Goal: Information Seeking & Learning: Find specific fact

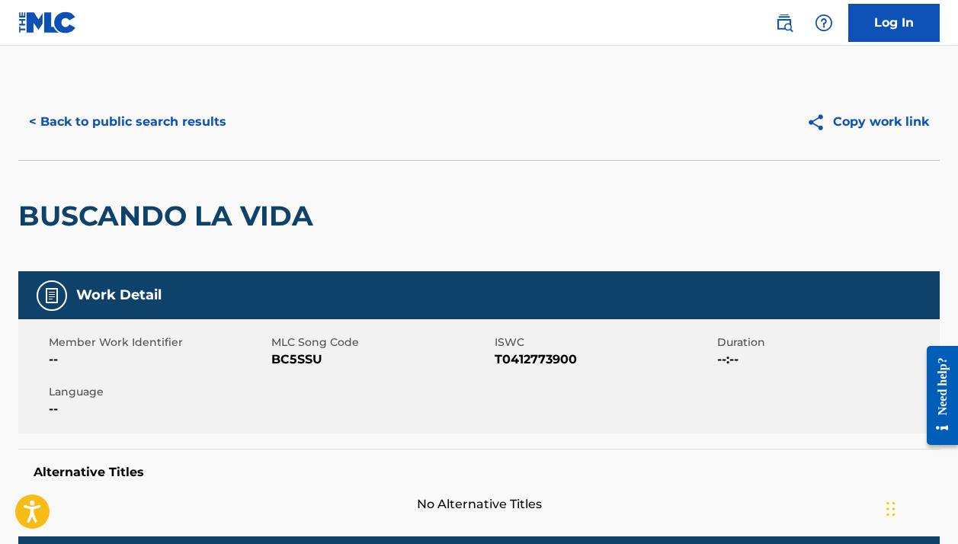
click at [203, 130] on button "< Back to public search results" at bounding box center [127, 122] width 219 height 38
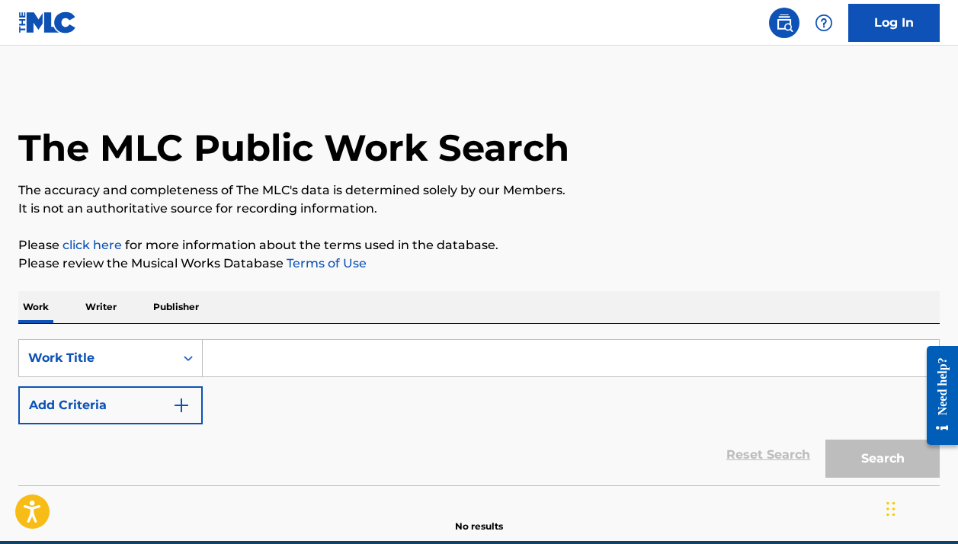
scroll to position [30, 0]
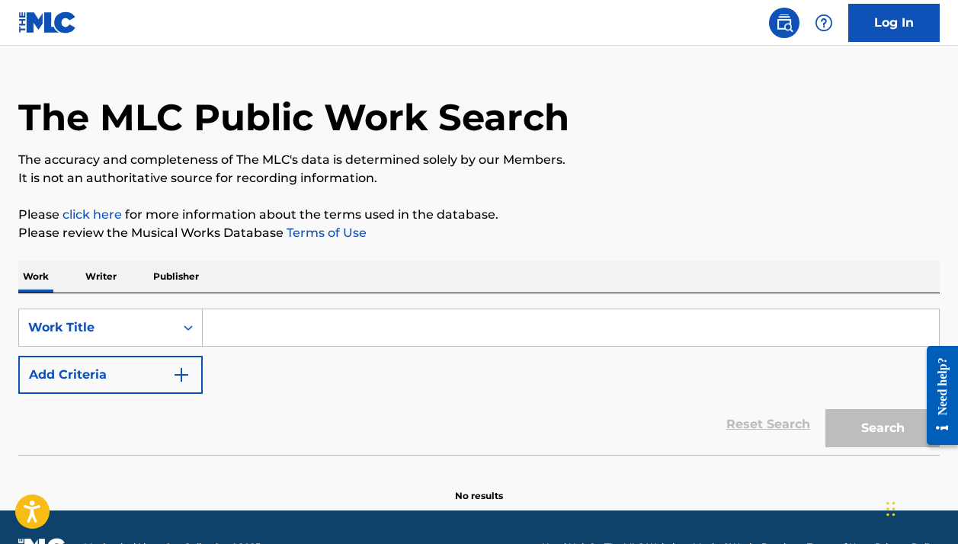
click at [402, 312] on input "Search Form" at bounding box center [571, 327] width 736 height 37
paste input "MEMPHIS BLUES"
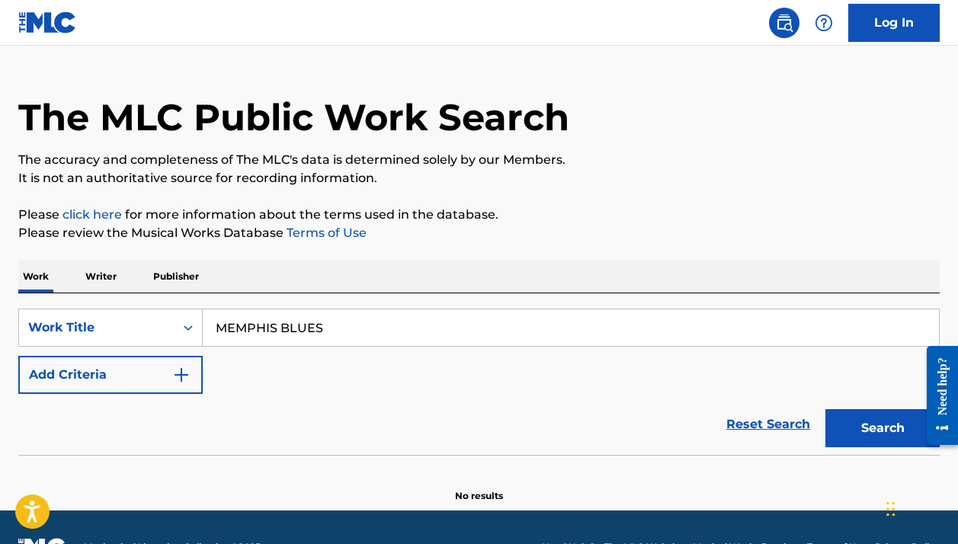
type input "MEMPHIS BLUES"
click at [152, 360] on button "Add Criteria" at bounding box center [110, 375] width 184 height 38
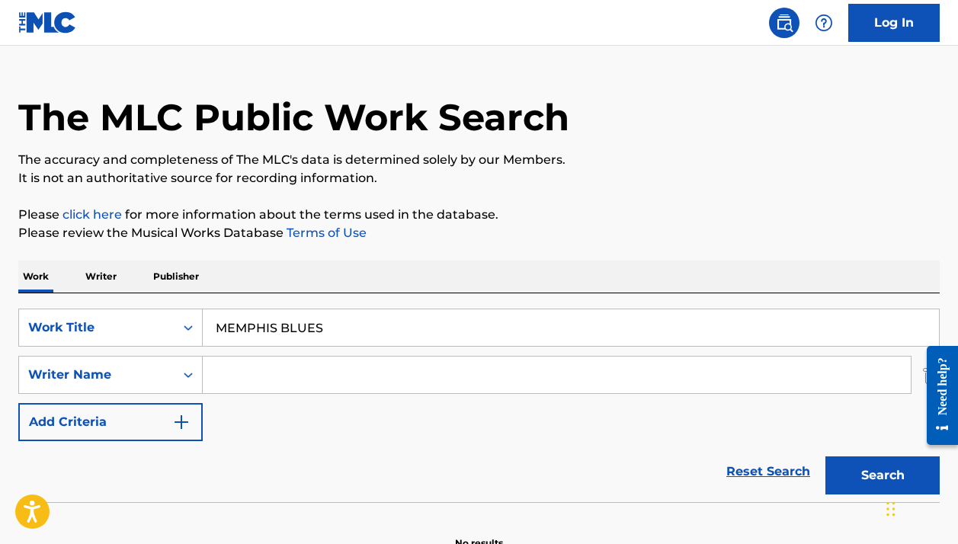
click at [283, 380] on input "Search Form" at bounding box center [557, 375] width 708 height 37
click at [883, 476] on button "Search" at bounding box center [882, 476] width 114 height 38
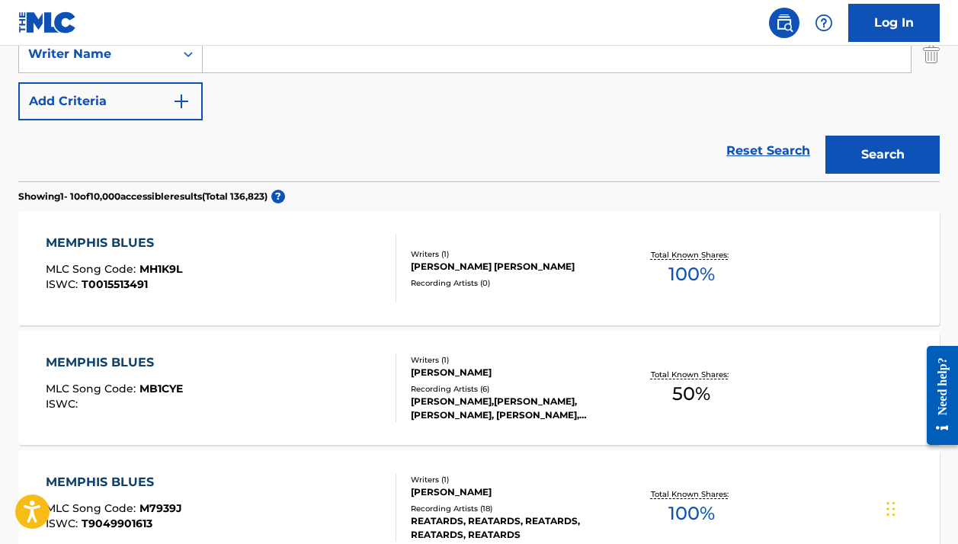
scroll to position [278, 0]
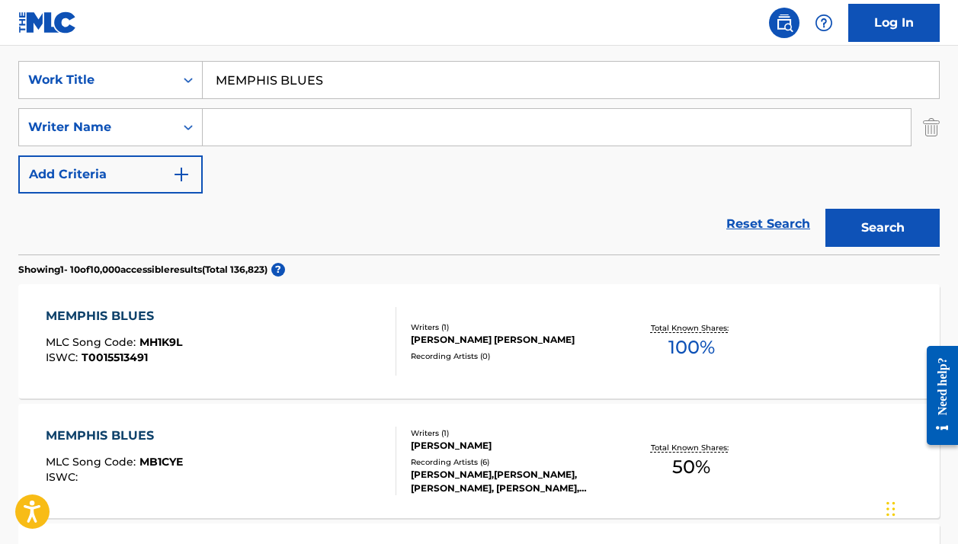
click at [292, 117] on input "Search Form" at bounding box center [557, 127] width 708 height 37
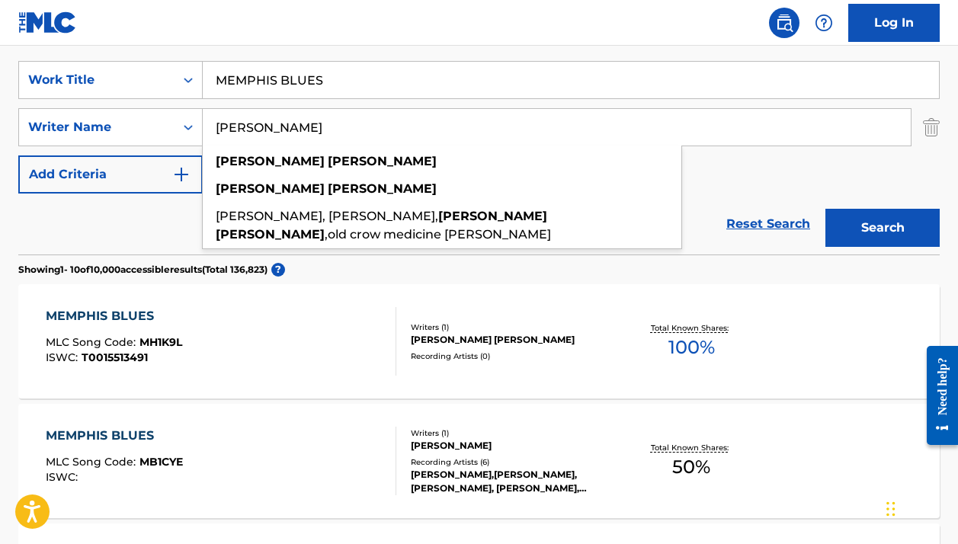
click at [873, 247] on div "Search" at bounding box center [879, 224] width 122 height 61
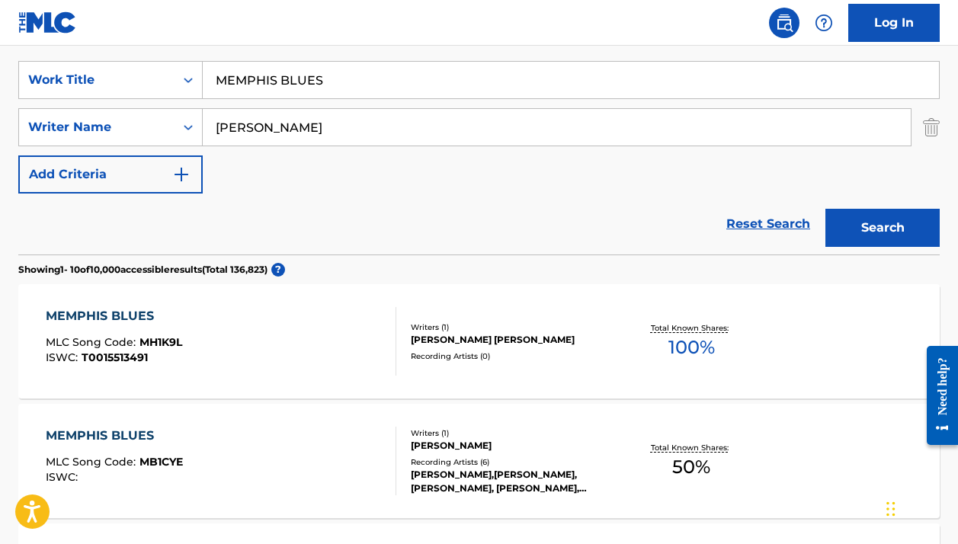
click at [863, 234] on button "Search" at bounding box center [882, 228] width 114 height 38
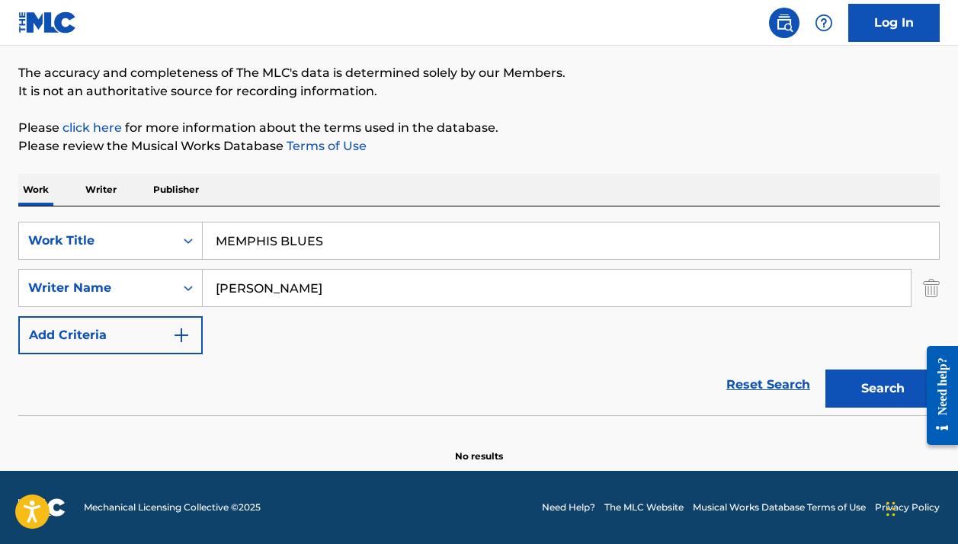
scroll to position [117, 0]
click at [470, 243] on input "MEMPHIS BLUES" at bounding box center [571, 241] width 736 height 37
click at [432, 180] on div "Work Writer Publisher" at bounding box center [478, 190] width 921 height 32
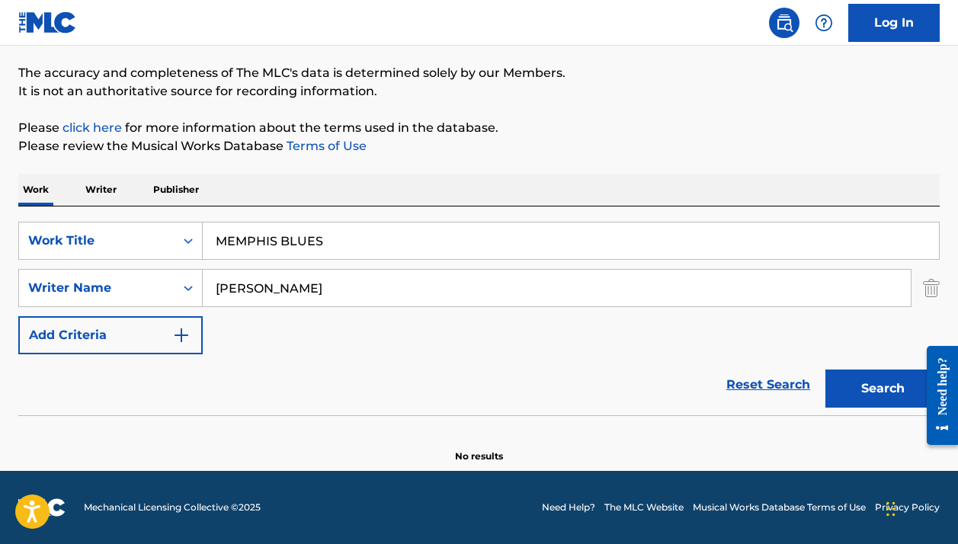
click at [366, 295] on input "[PERSON_NAME]" at bounding box center [557, 288] width 708 height 37
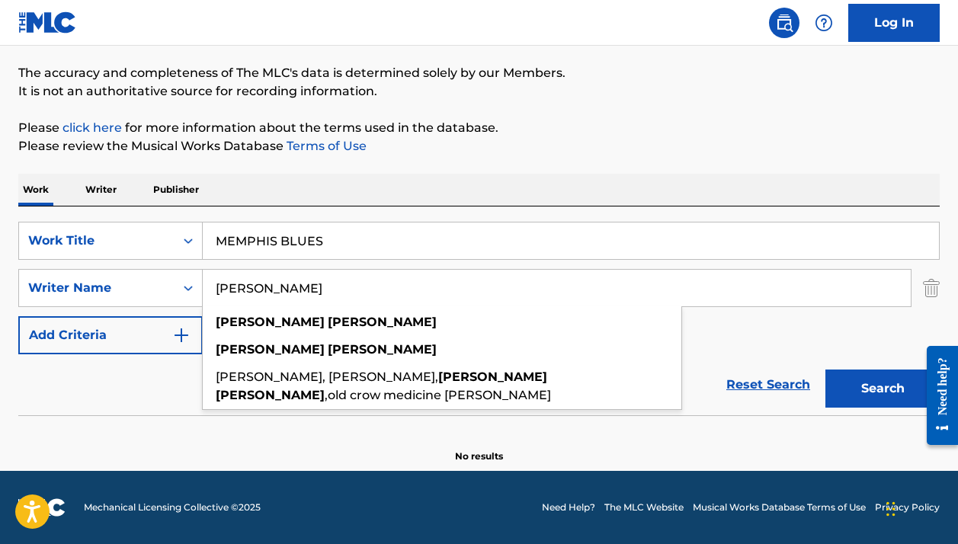
click at [366, 295] on input "[PERSON_NAME]" at bounding box center [557, 288] width 708 height 37
paste input "[PERSON_NAME]"
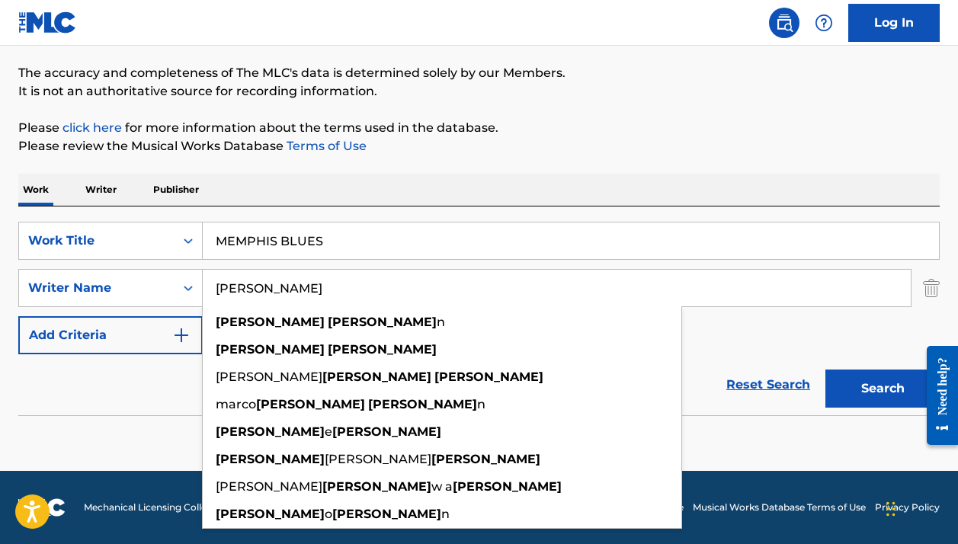
type input "[PERSON_NAME]"
click at [883, 389] on button "Search" at bounding box center [882, 389] width 114 height 38
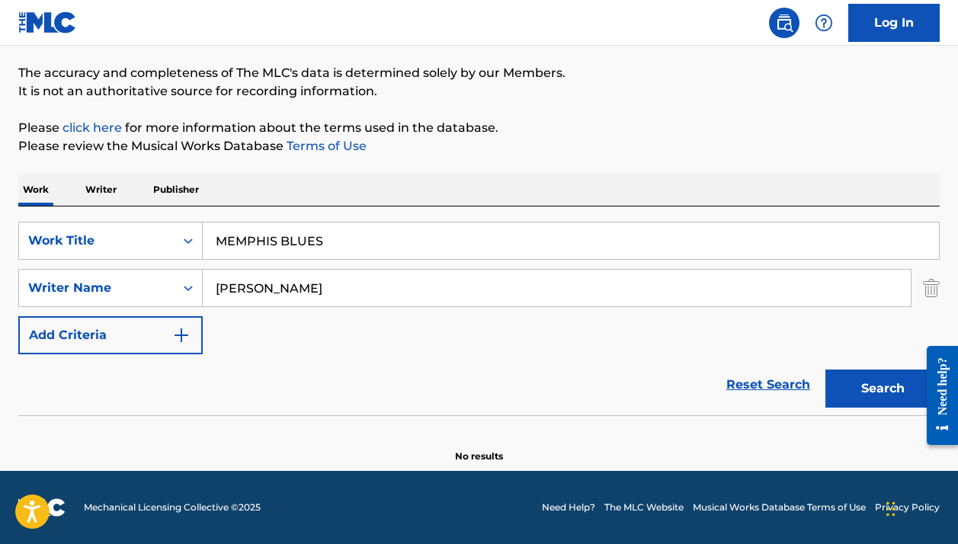
click at [833, 374] on button "Search" at bounding box center [882, 389] width 114 height 38
click at [363, 228] on input "MEMPHIS BLUES" at bounding box center [571, 241] width 736 height 37
paste input "CANCION TONTA"
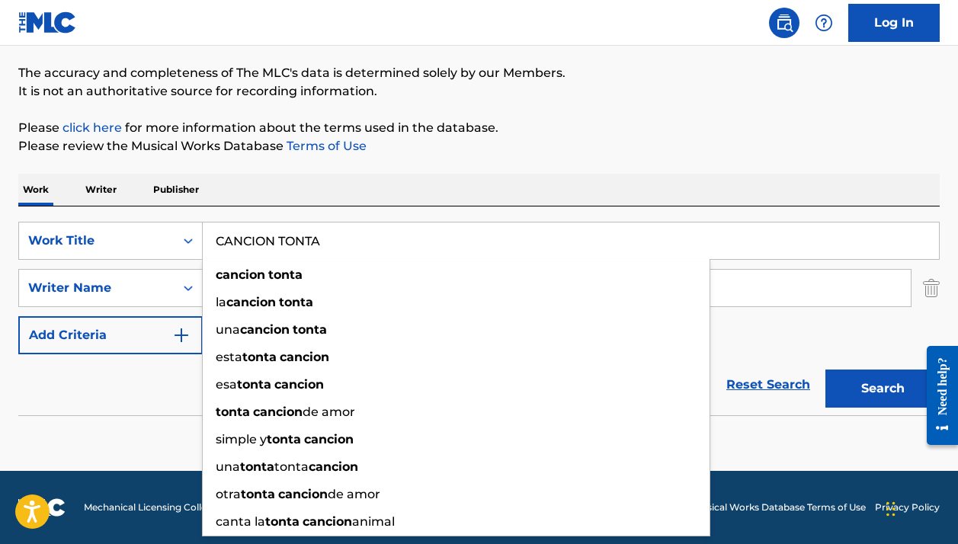
type input "CANCION TONTA"
click at [676, 113] on div "The MLC Public Work Search The accuracy and completeness of The MLC's data is d…" at bounding box center [479, 214] width 958 height 497
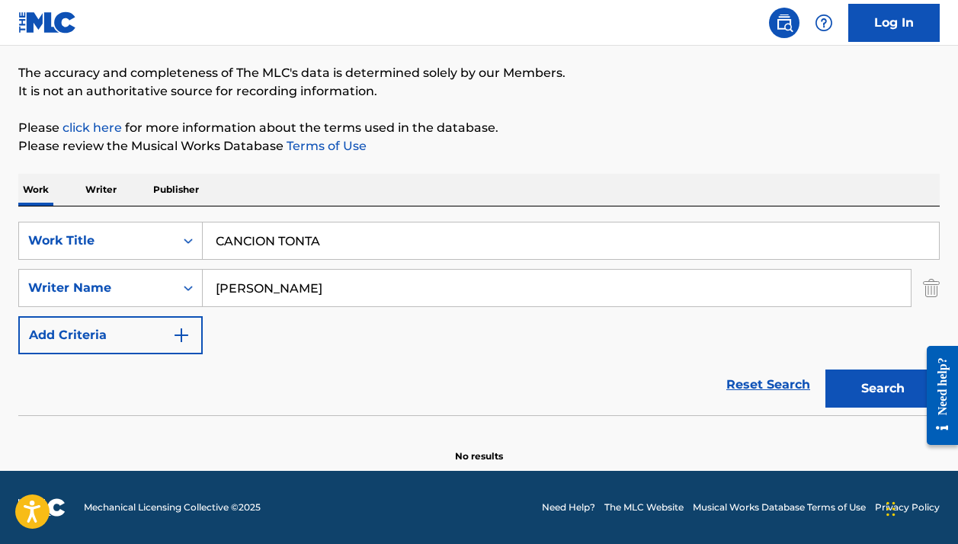
click at [501, 285] on input "[PERSON_NAME]" at bounding box center [557, 288] width 708 height 37
click at [501, 286] on input "[PERSON_NAME]" at bounding box center [557, 288] width 708 height 37
click at [655, 132] on p "Please click here for more information about the terms used in the database." at bounding box center [478, 128] width 921 height 18
click at [559, 293] on input "Search Form" at bounding box center [557, 288] width 708 height 37
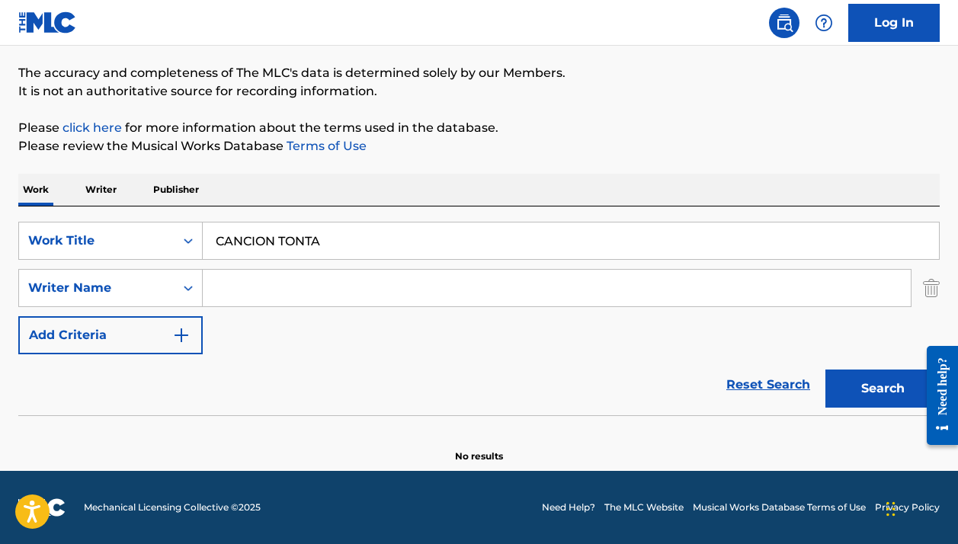
paste input "[PERSON_NAME]"
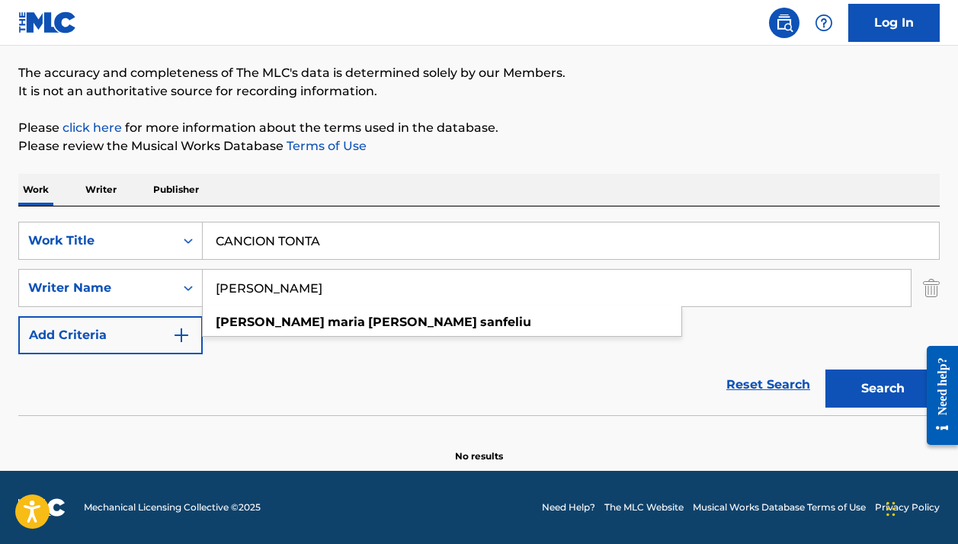
type input "[PERSON_NAME]"
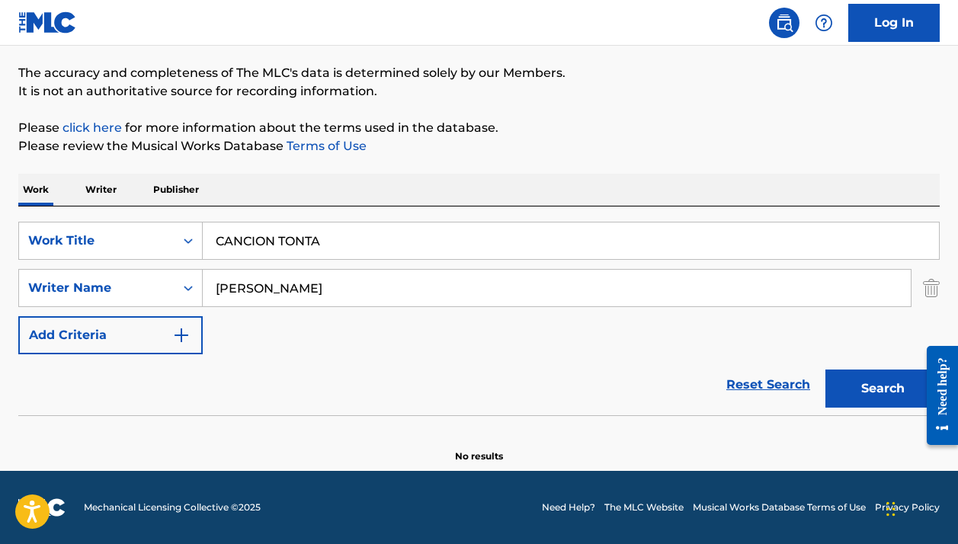
click at [563, 396] on div "Reset Search Search" at bounding box center [478, 384] width 921 height 61
click at [844, 391] on button "Search" at bounding box center [882, 389] width 114 height 38
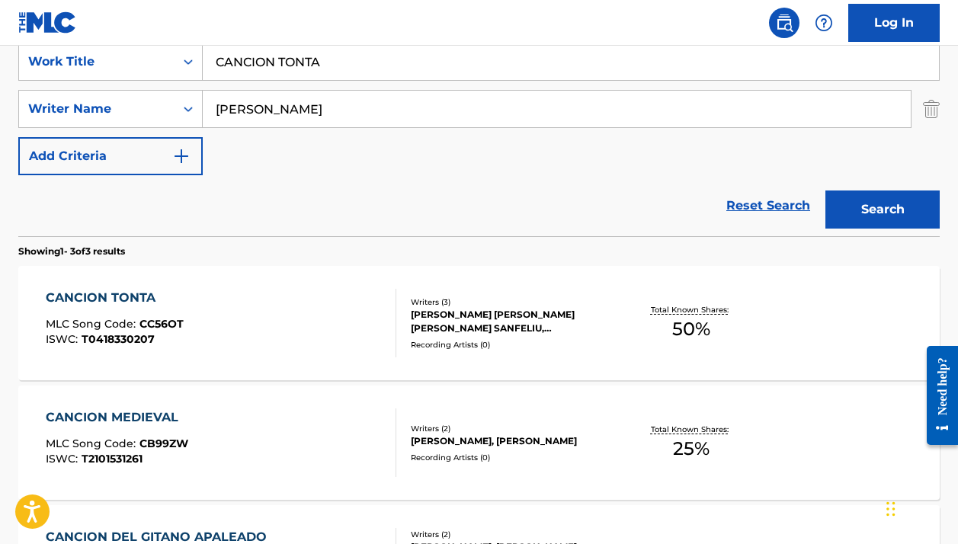
scroll to position [367, 0]
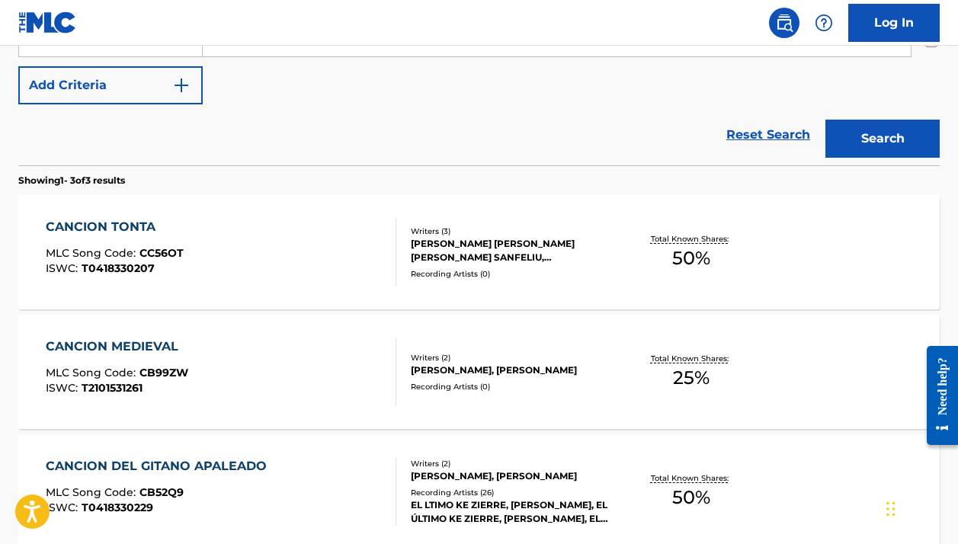
click at [407, 276] on div "Writers ( 3 ) [PERSON_NAME] [PERSON_NAME] [PERSON_NAME] SANFELIU, [PERSON_NAME]…" at bounding box center [505, 253] width 219 height 54
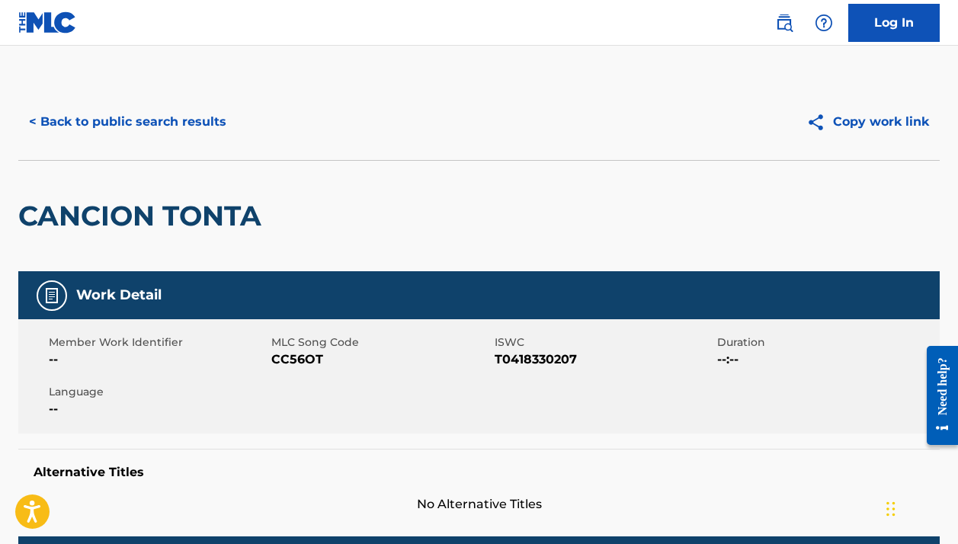
click at [292, 371] on div "Member Work Identifier -- MLC Song Code CC56OT ISWC T0418330207 Duration --:-- …" at bounding box center [478, 376] width 921 height 114
click at [292, 361] on span "CC56OT" at bounding box center [380, 360] width 219 height 18
copy span "CC56OT"
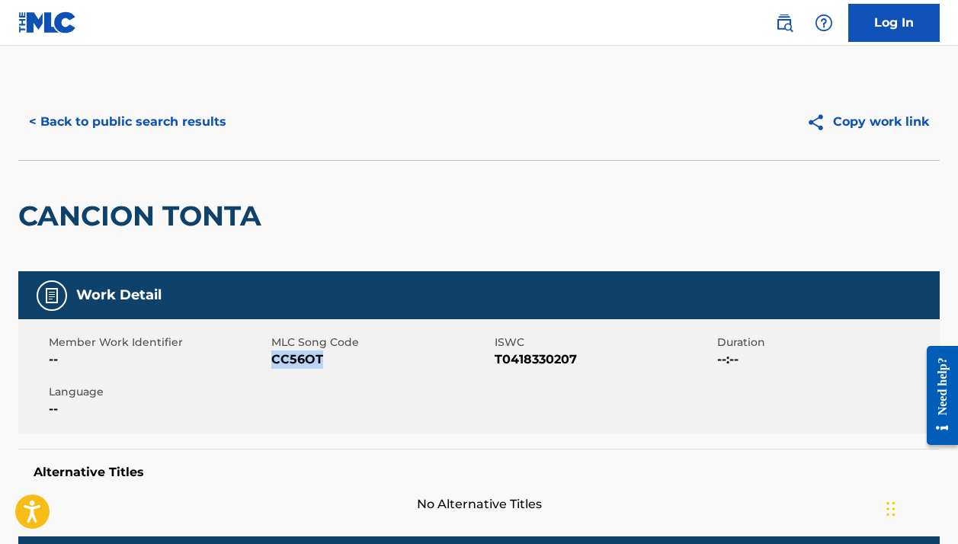
scroll to position [269, 0]
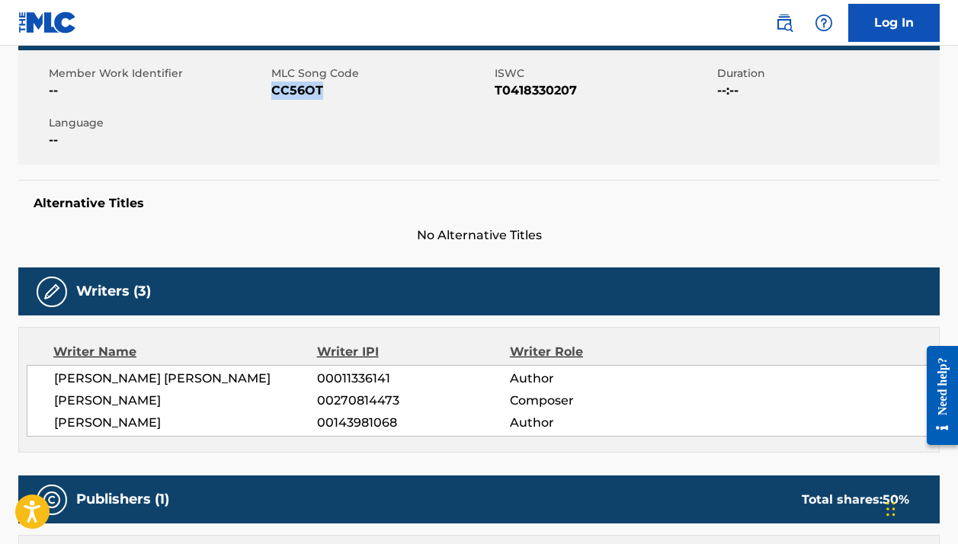
click at [138, 398] on span "[PERSON_NAME]" at bounding box center [185, 401] width 263 height 18
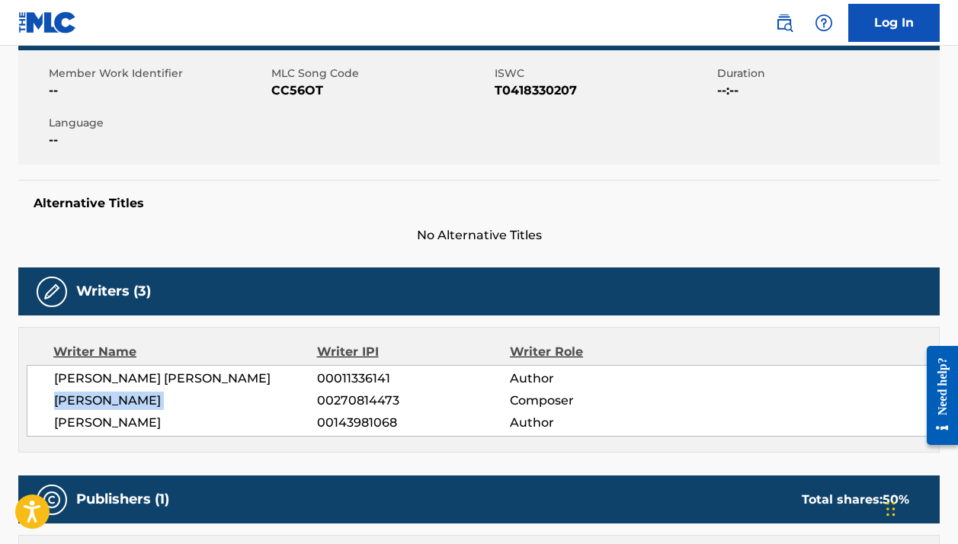
copy div "[PERSON_NAME]"
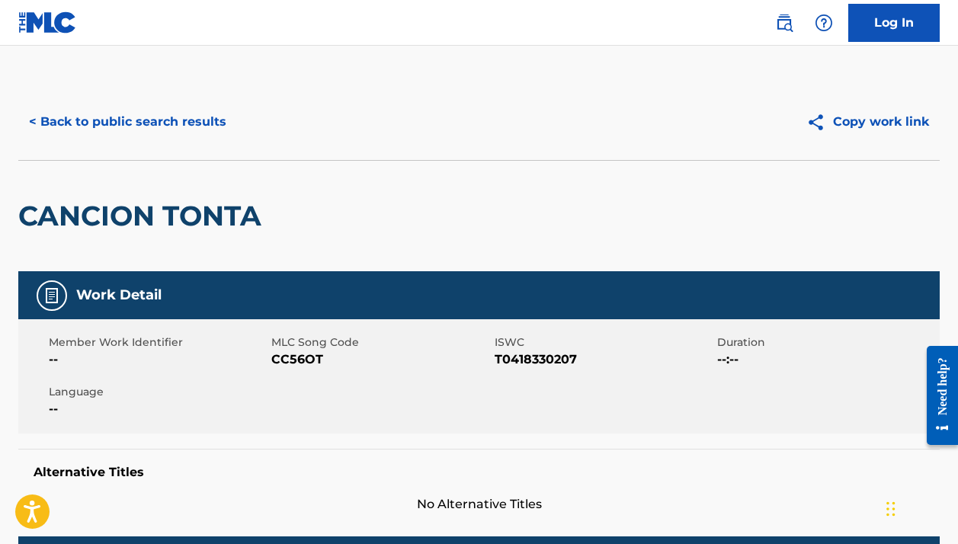
click at [193, 120] on button "< Back to public search results" at bounding box center [127, 122] width 219 height 38
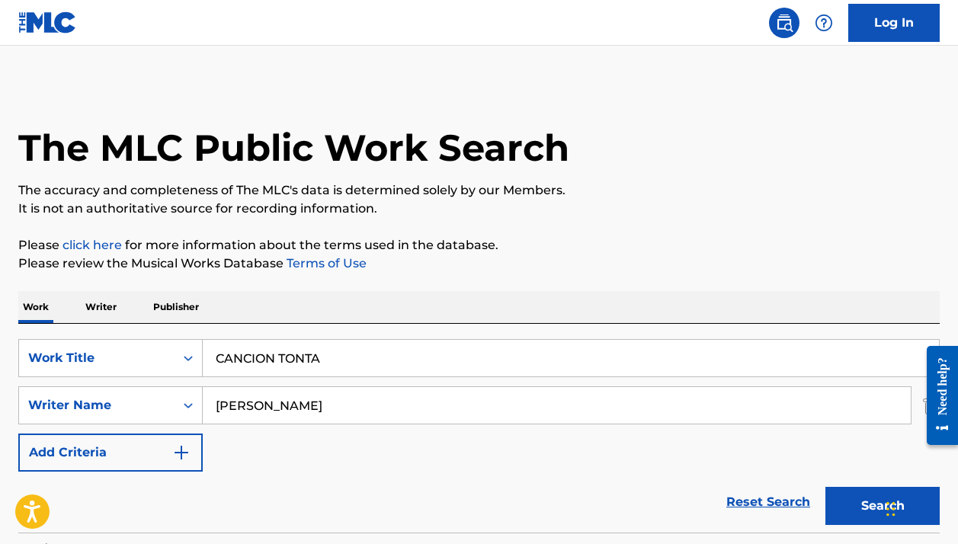
click at [306, 354] on input "CANCION TONTA" at bounding box center [571, 358] width 736 height 37
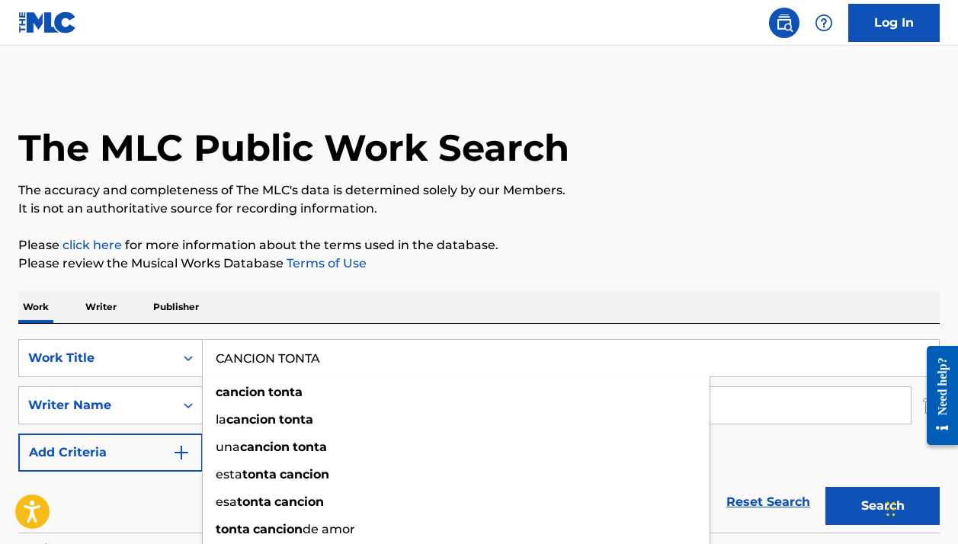
click at [306, 354] on input "CANCION TONTA" at bounding box center [571, 358] width 736 height 37
paste input "[PERSON_NAME] LLEVADO LAS TOALLAS"
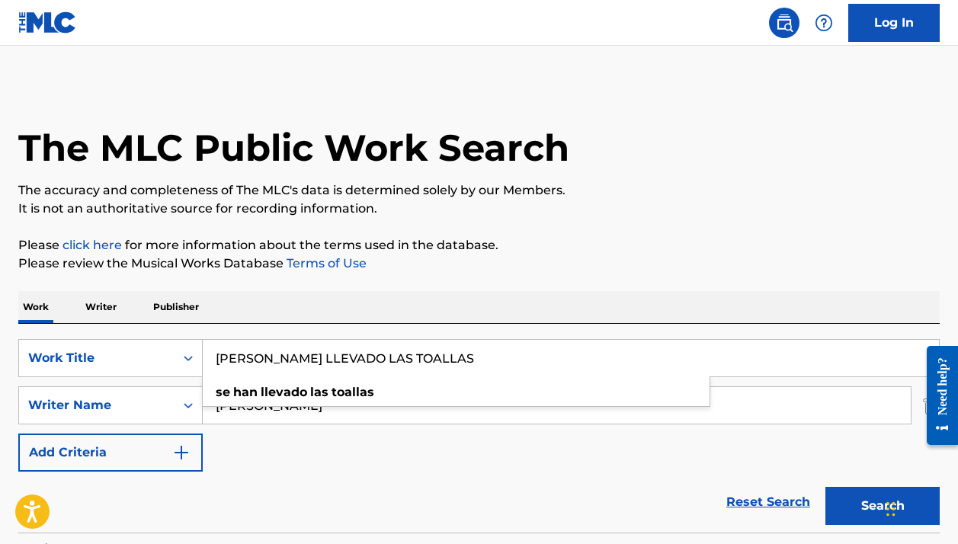
type input "[PERSON_NAME] LLEVADO LAS TOALLAS"
click at [547, 278] on div "The MLC Public Work Search The accuracy and completeness of The MLC's data is d…" at bounding box center [479, 536] width 958 height 904
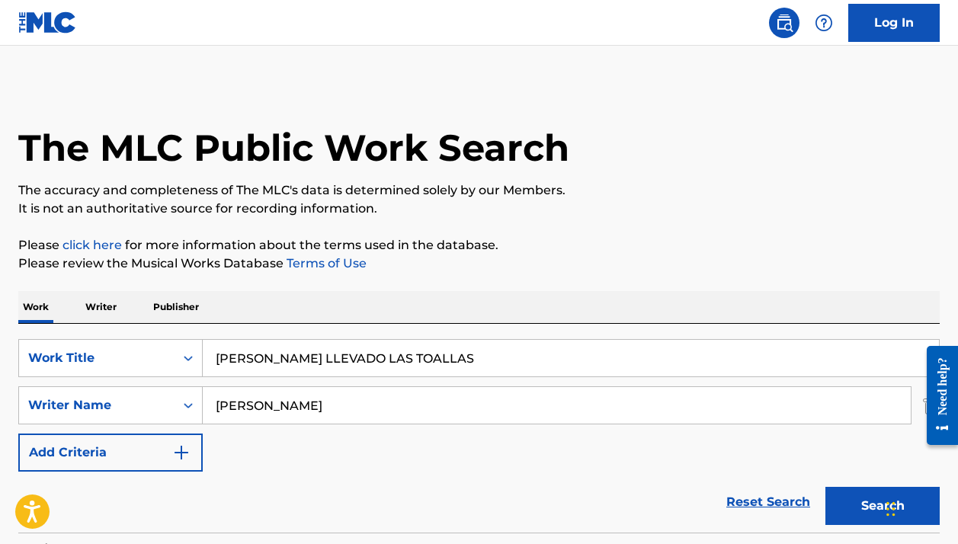
click at [864, 506] on button "Search" at bounding box center [882, 506] width 114 height 38
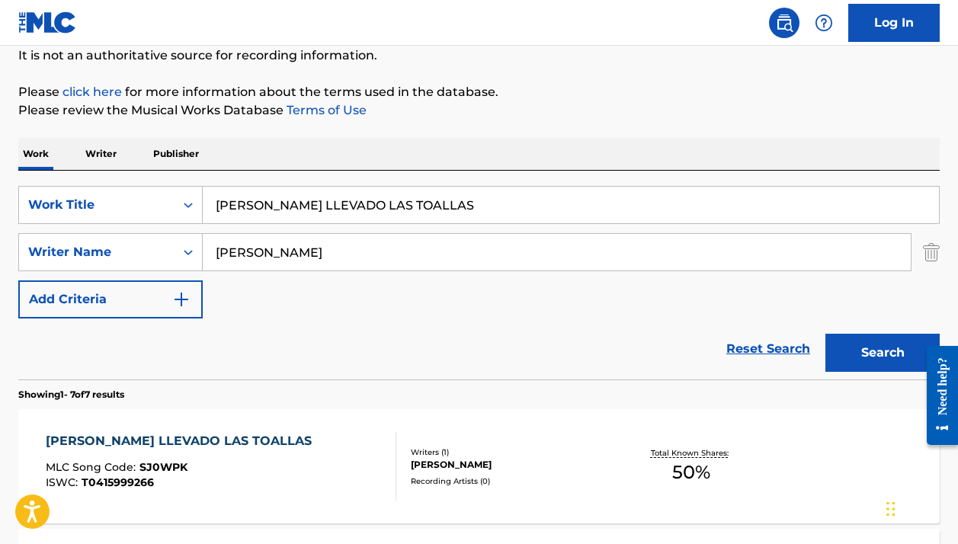
scroll to position [160, 0]
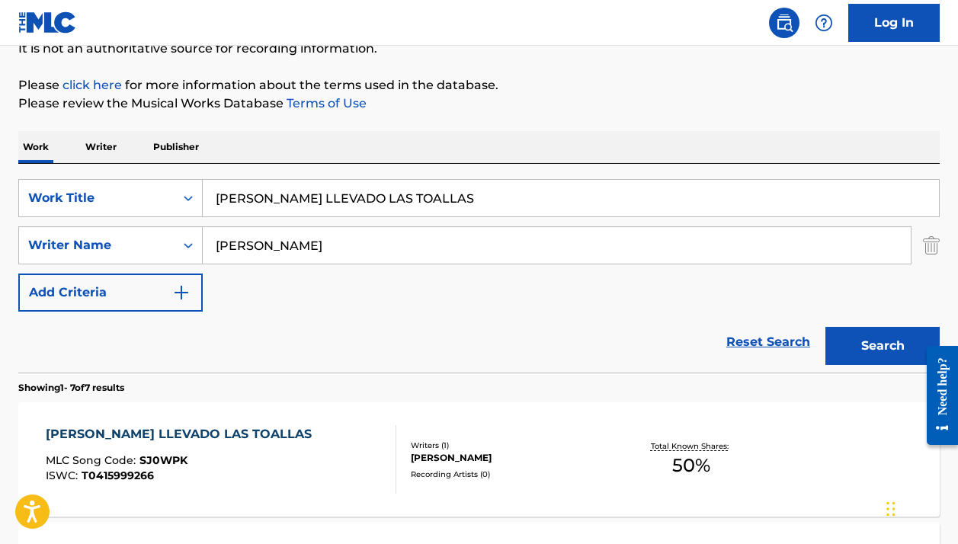
click at [510, 434] on div "[PERSON_NAME] LLEVADO LAS TOALLAS MLC Song Code : SJ0WPK ISWC : T0415999266 Wri…" at bounding box center [478, 459] width 921 height 114
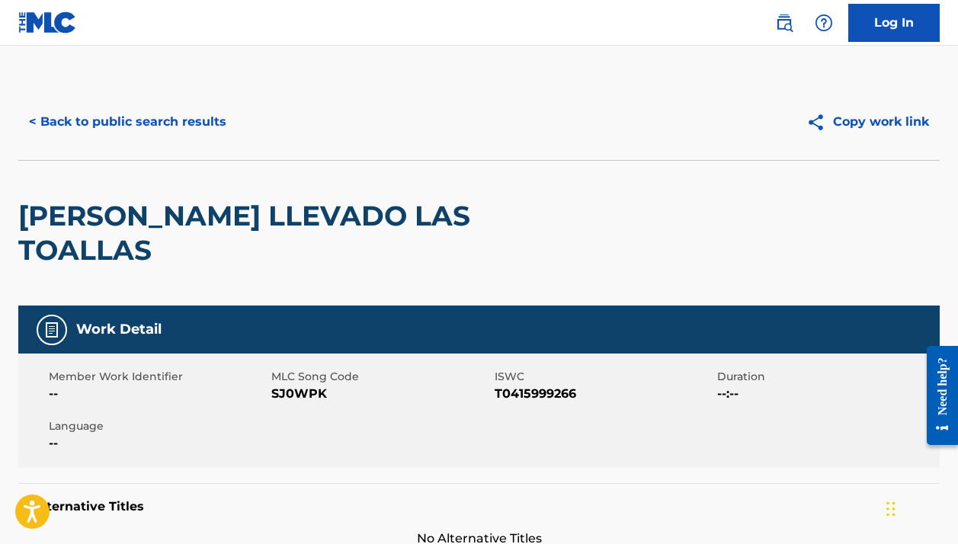
click at [307, 385] on span "SJ0WPK" at bounding box center [380, 394] width 219 height 18
copy span "SJ0WPK"
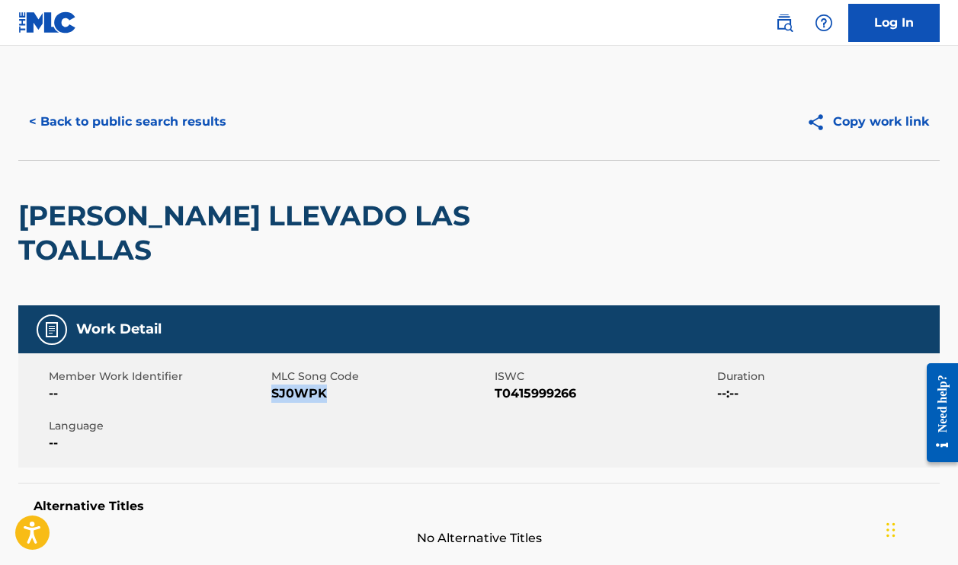
click at [147, 110] on button "< Back to public search results" at bounding box center [127, 122] width 219 height 38
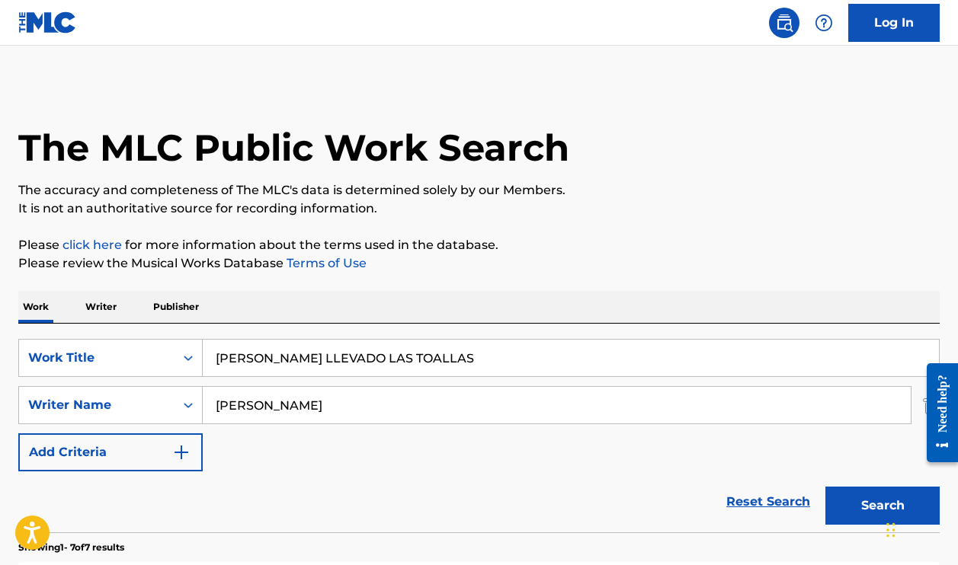
scroll to position [160, 0]
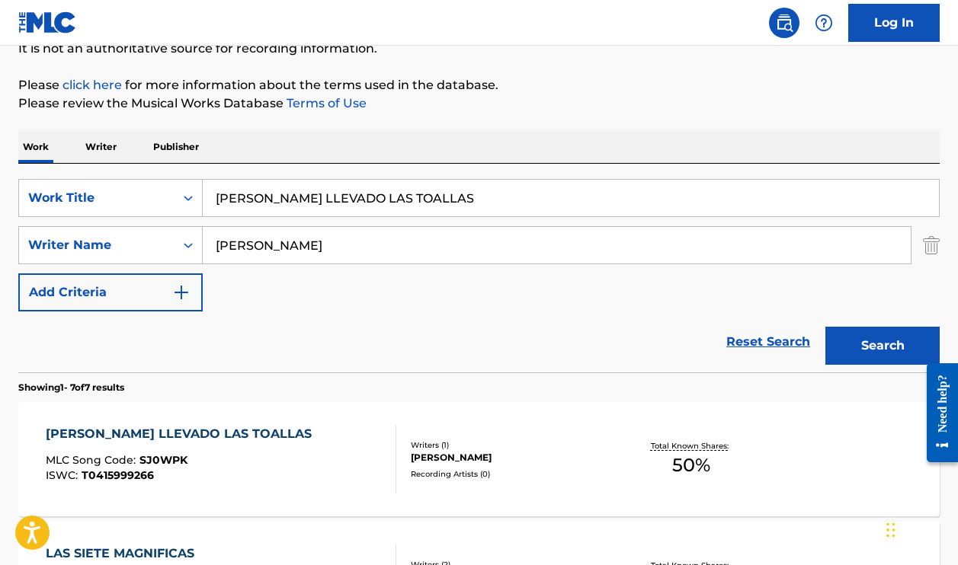
click at [374, 200] on input "[PERSON_NAME] LLEVADO LAS TOALLAS" at bounding box center [571, 198] width 736 height 37
click at [373, 200] on input "[PERSON_NAME] LLEVADO LAS TOALLAS" at bounding box center [571, 198] width 736 height 37
paste input "ELLA NO ES LA MISMA"
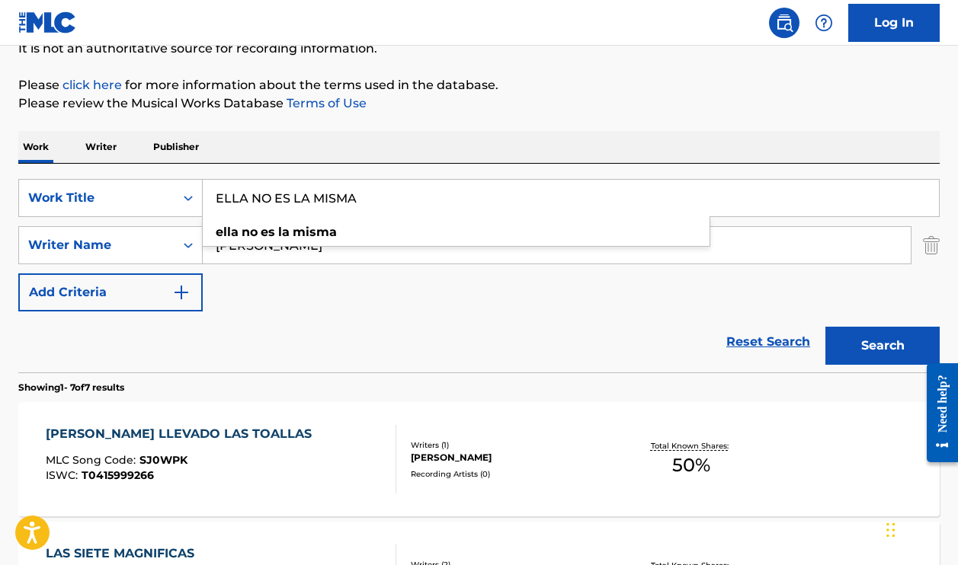
type input "ELLA NO ES LA MISMA"
click at [618, 84] on p "Please click here for more information about the terms used in the database." at bounding box center [478, 85] width 921 height 18
click at [872, 358] on button "Search" at bounding box center [882, 346] width 114 height 38
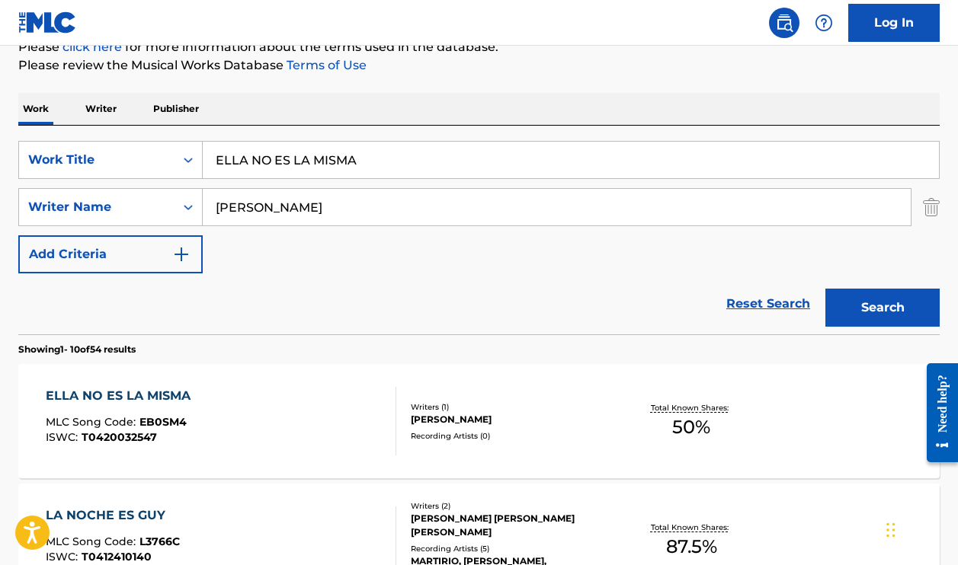
scroll to position [210, 0]
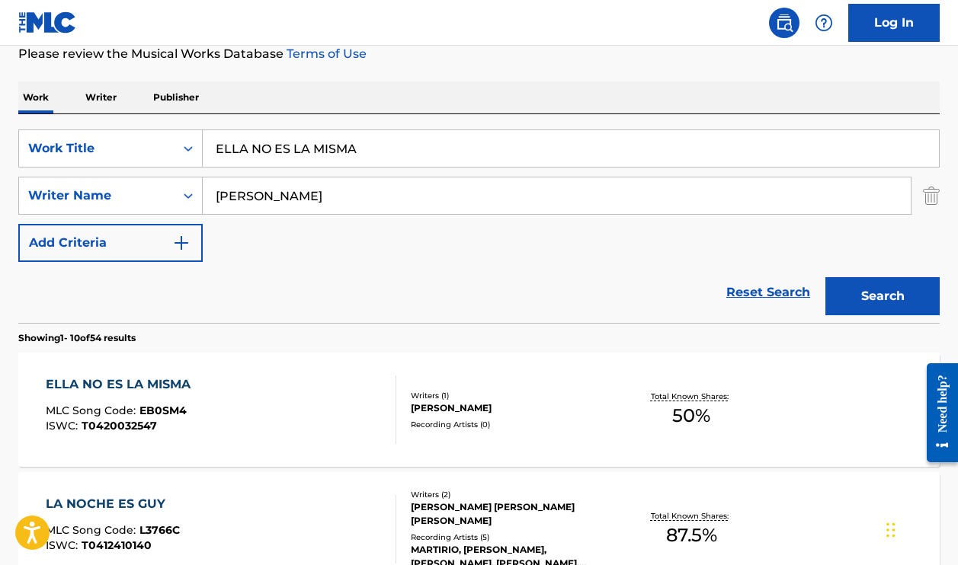
click at [386, 403] on div at bounding box center [389, 410] width 12 height 69
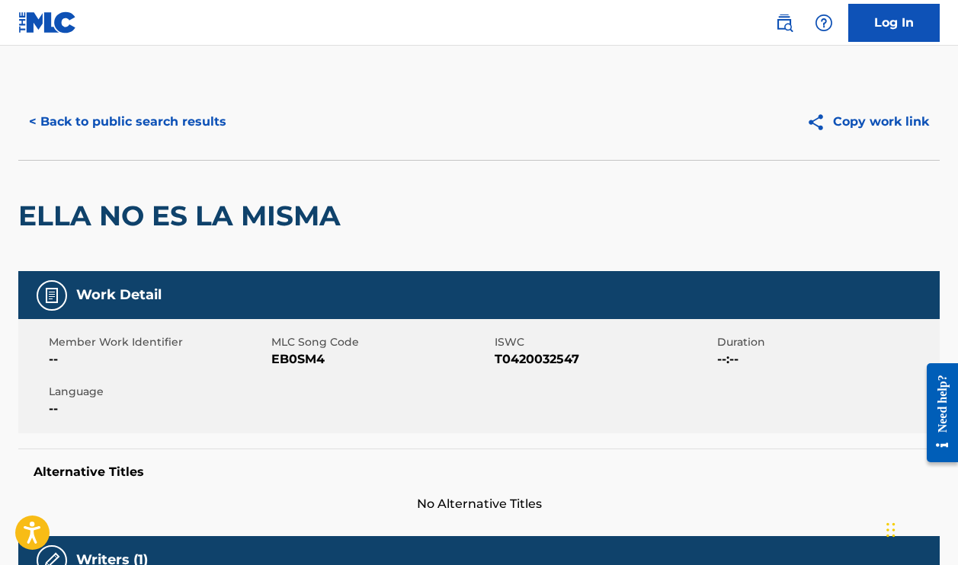
click at [184, 115] on button "< Back to public search results" at bounding box center [127, 122] width 219 height 38
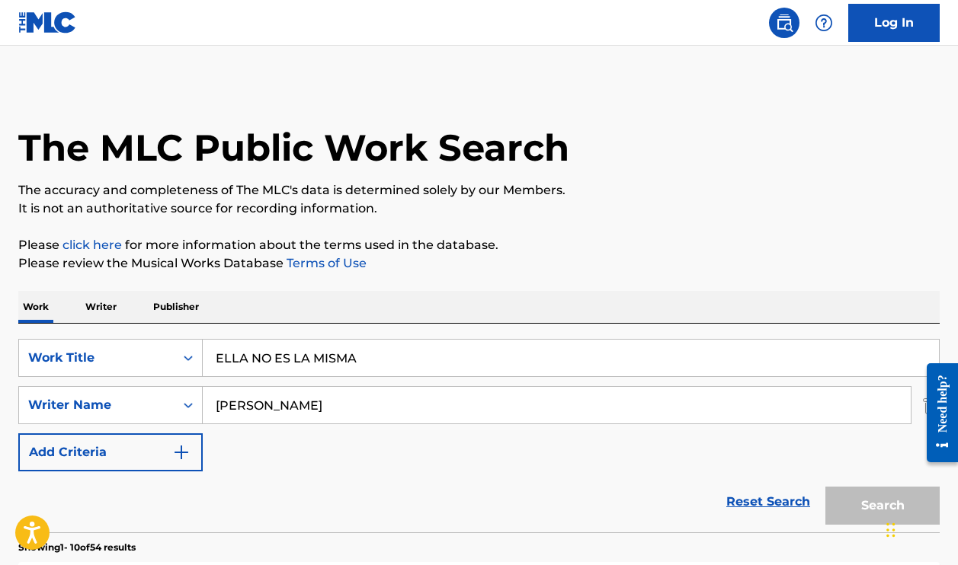
scroll to position [210, 0]
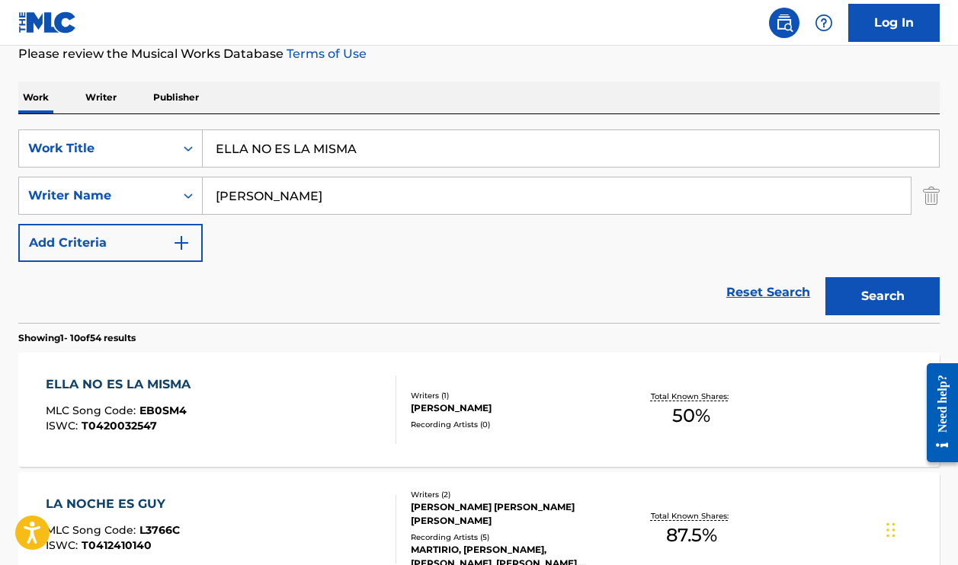
click at [317, 163] on input "ELLA NO ES LA MISMA" at bounding box center [571, 148] width 736 height 37
paste input "NEGRO [PERSON_NAME]"
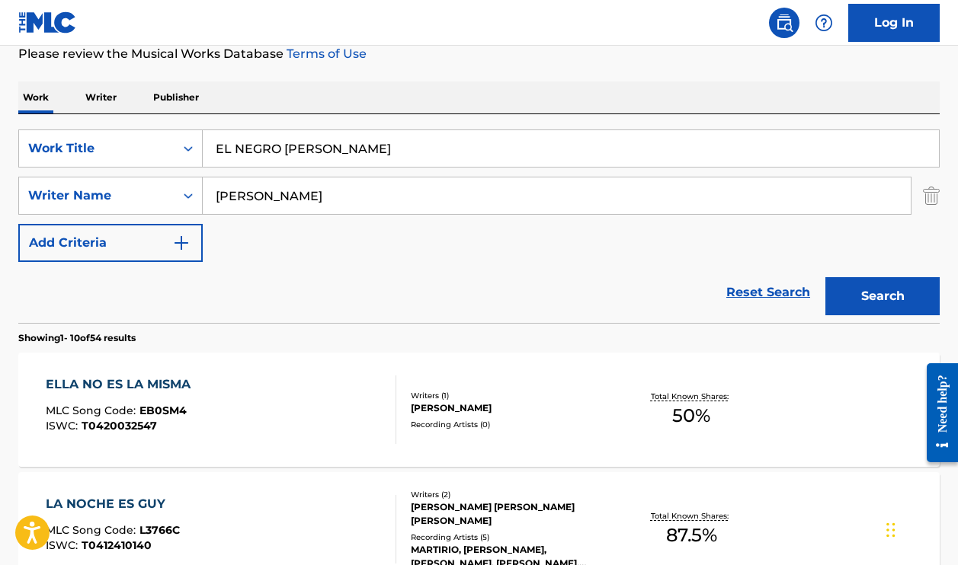
click at [867, 287] on button "Search" at bounding box center [882, 296] width 114 height 38
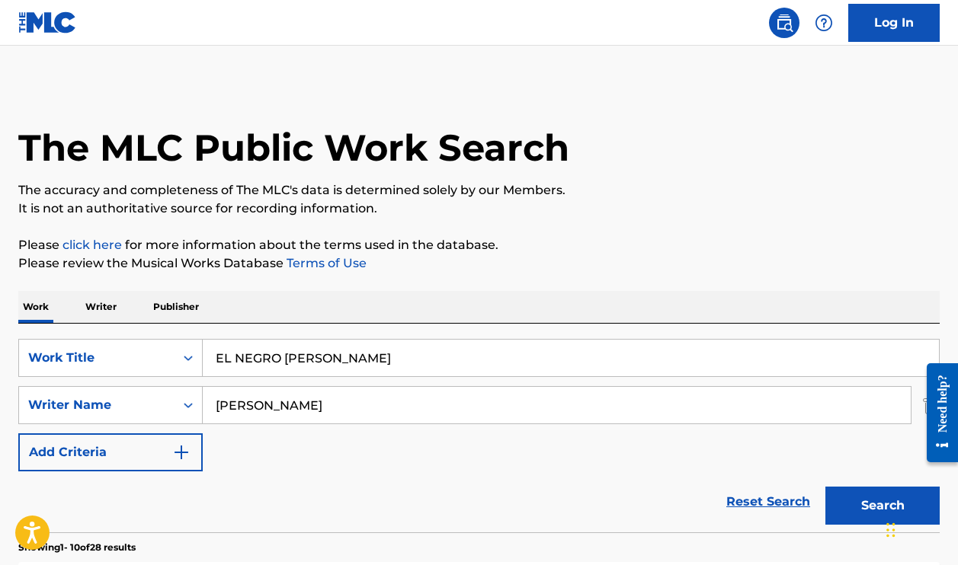
scroll to position [0, 0]
click at [367, 363] on input "EL NEGRO [PERSON_NAME]" at bounding box center [571, 358] width 736 height 37
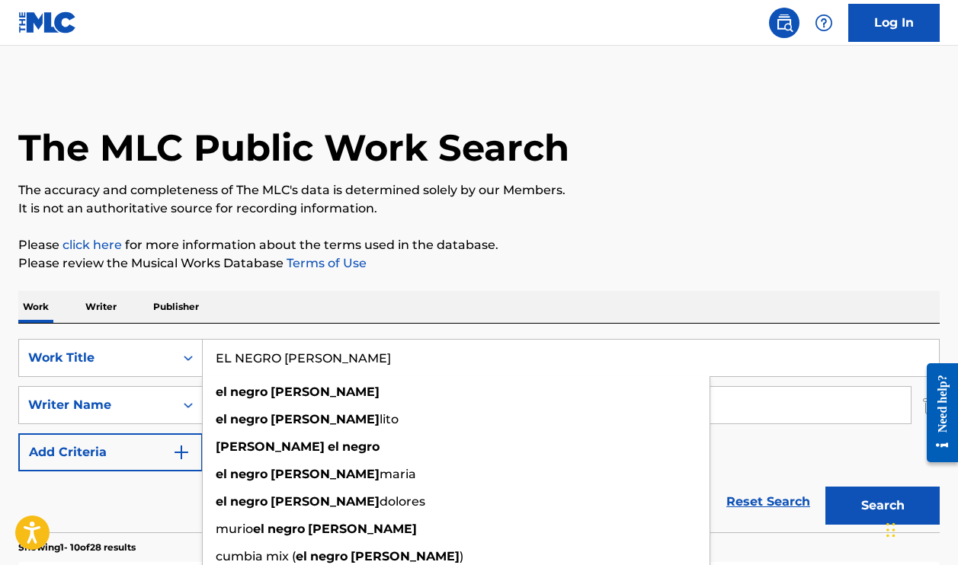
click at [367, 363] on input "EL NEGRO [PERSON_NAME]" at bounding box center [571, 358] width 736 height 37
paste input "LA CHICA"
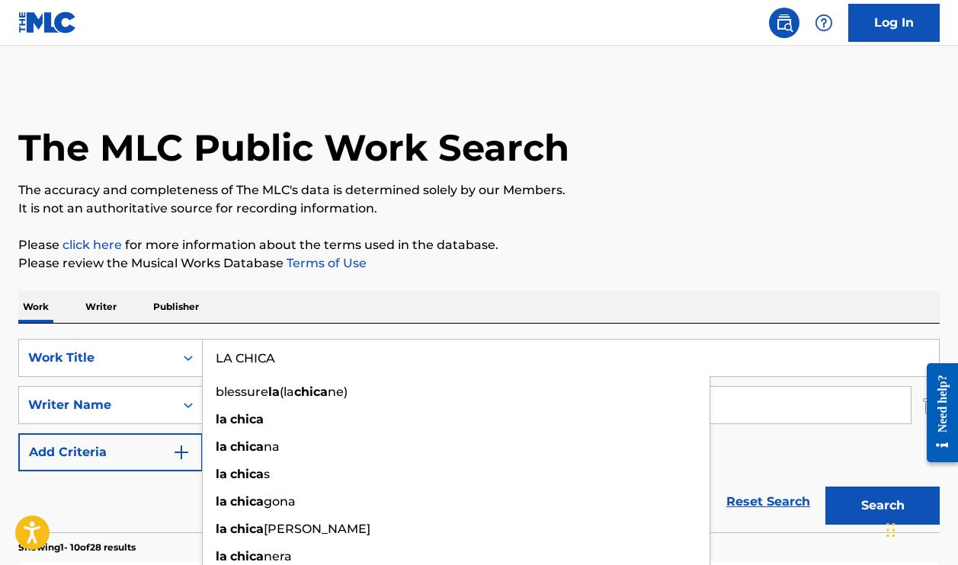
click at [883, 506] on button "Search" at bounding box center [882, 506] width 114 height 38
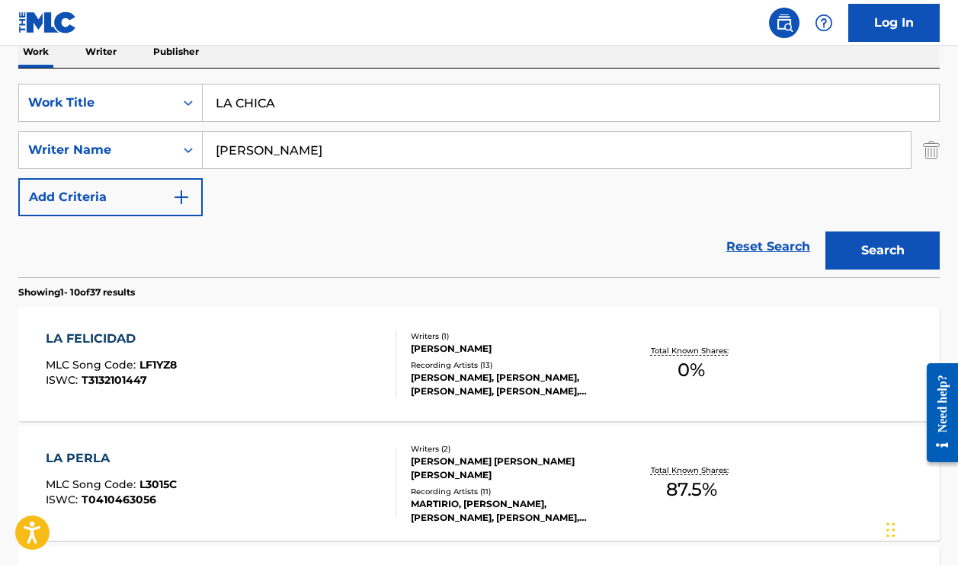
scroll to position [317, 0]
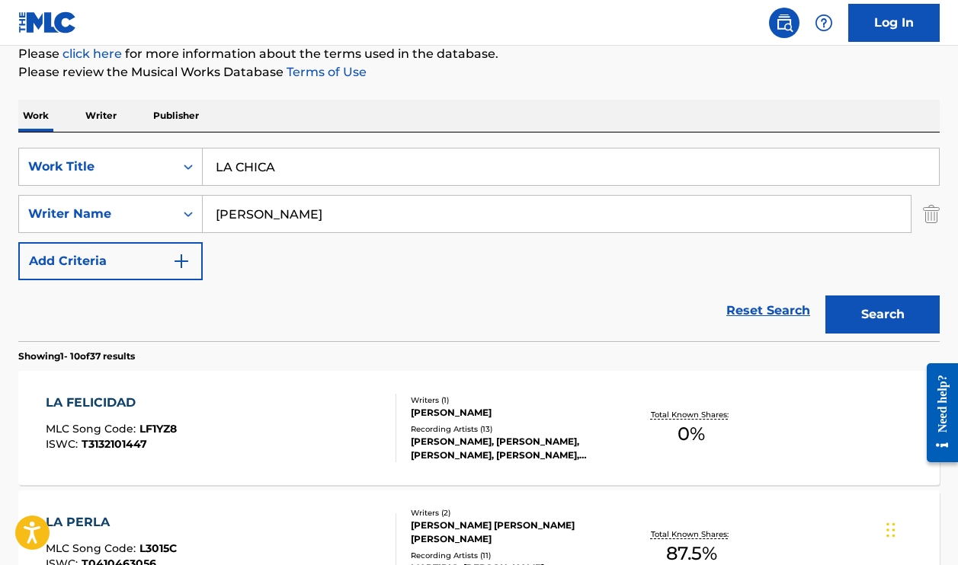
click at [846, 319] on button "Search" at bounding box center [882, 315] width 114 height 38
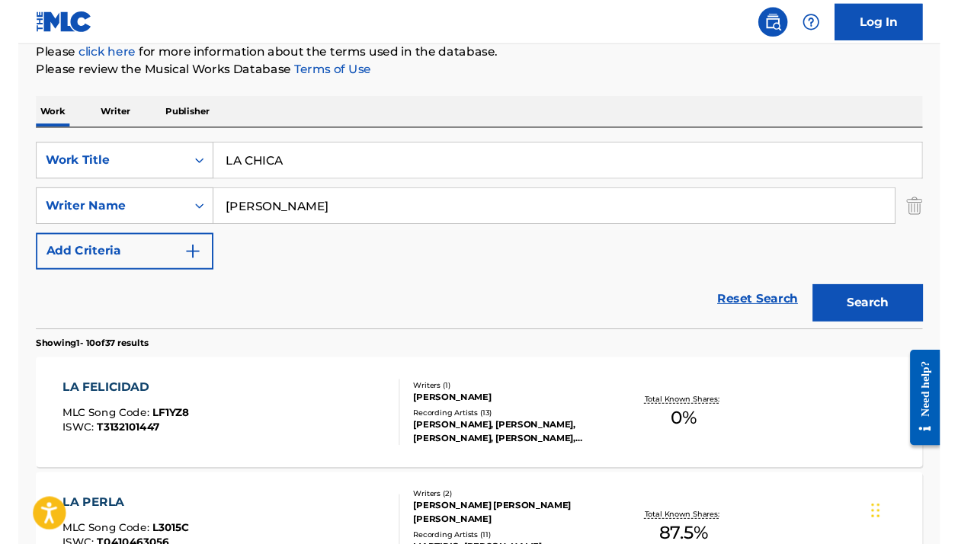
scroll to position [146, 0]
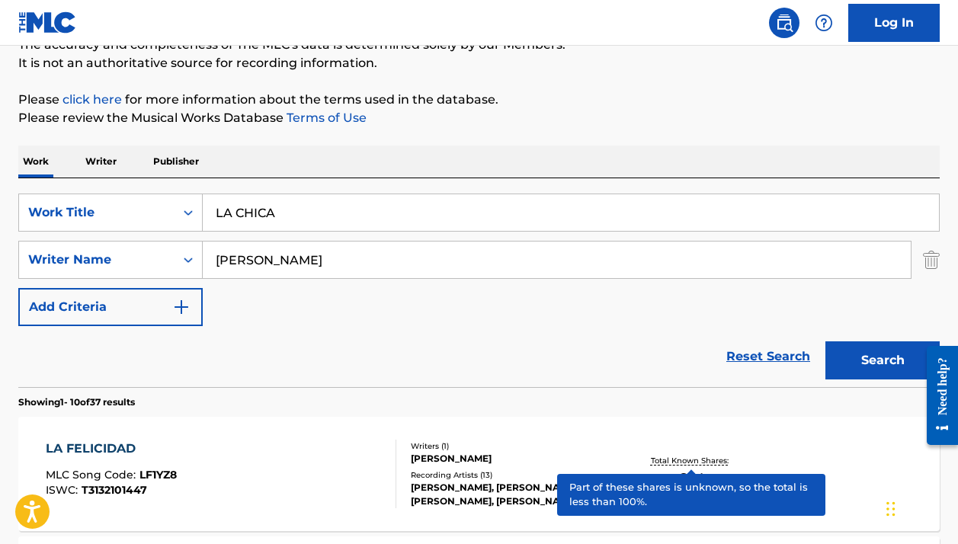
click at [235, 199] on input "LA CHICA" at bounding box center [571, 212] width 736 height 37
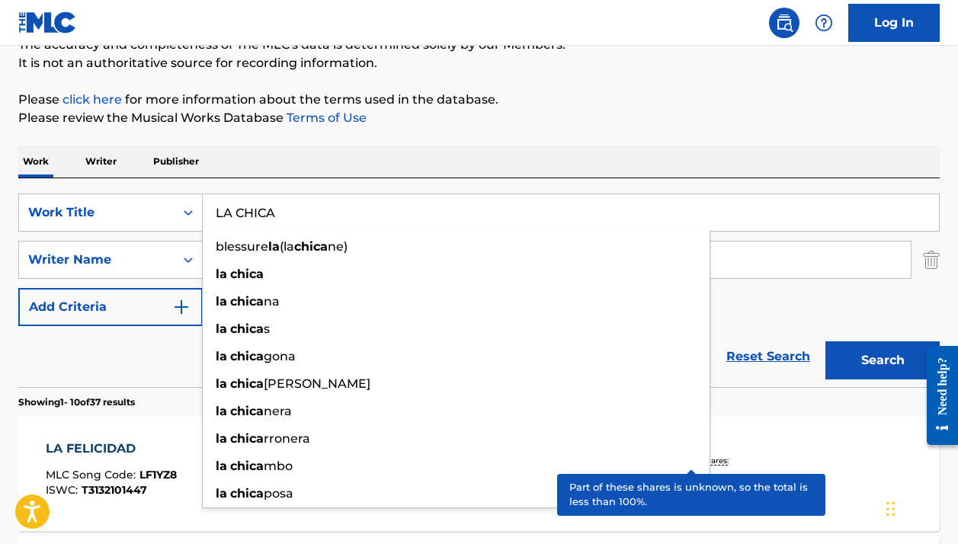
paste input "[PERSON_NAME]"
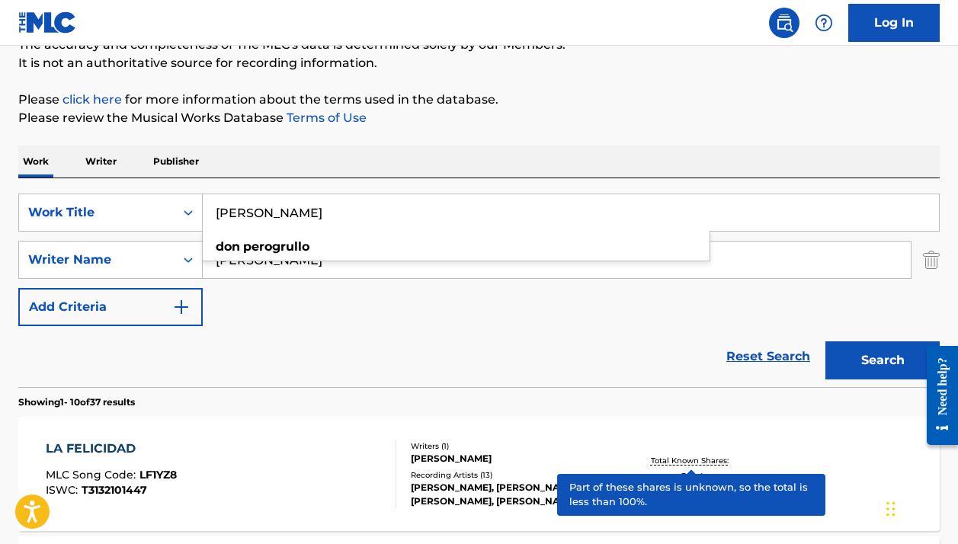
type input "[PERSON_NAME]"
click at [518, 162] on div "Work Writer Publisher" at bounding box center [478, 162] width 921 height 32
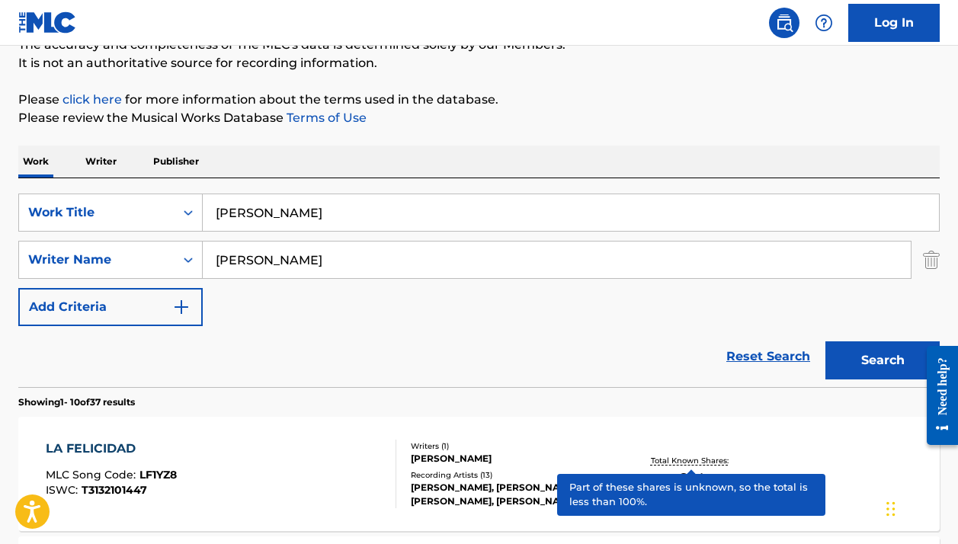
click at [869, 345] on button "Search" at bounding box center [882, 360] width 114 height 38
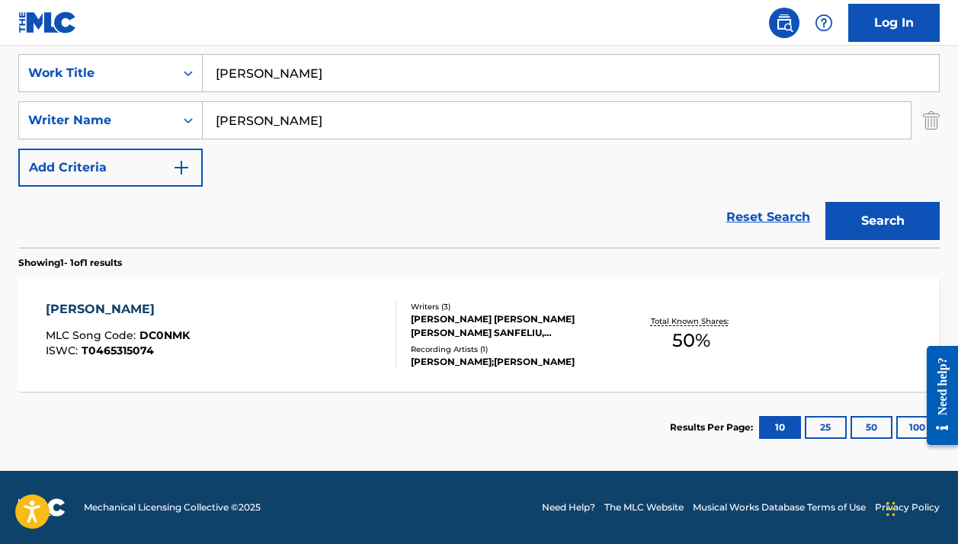
scroll to position [285, 0]
click at [230, 319] on div "[PERSON_NAME] MLC Song Code : DC0NMK ISWC : T0465315074" at bounding box center [221, 334] width 350 height 69
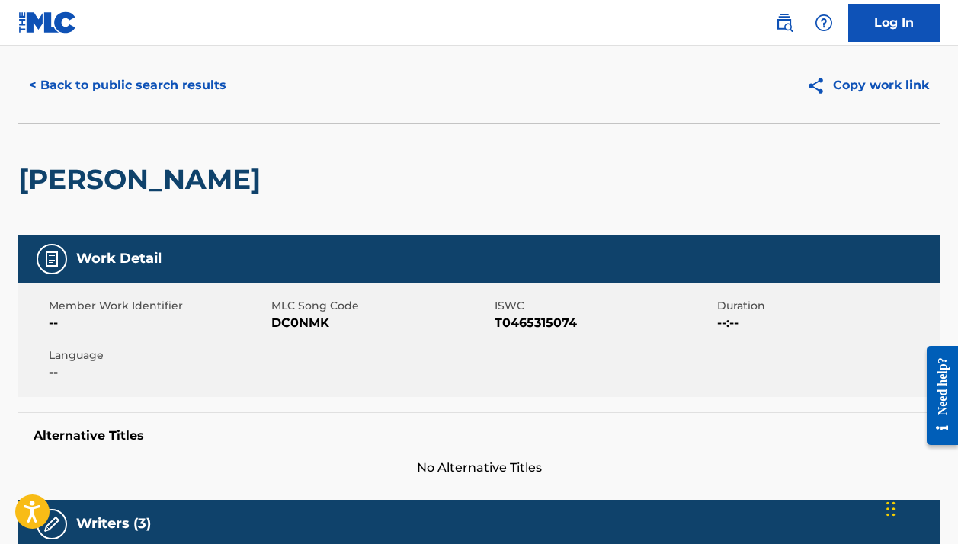
scroll to position [46, 0]
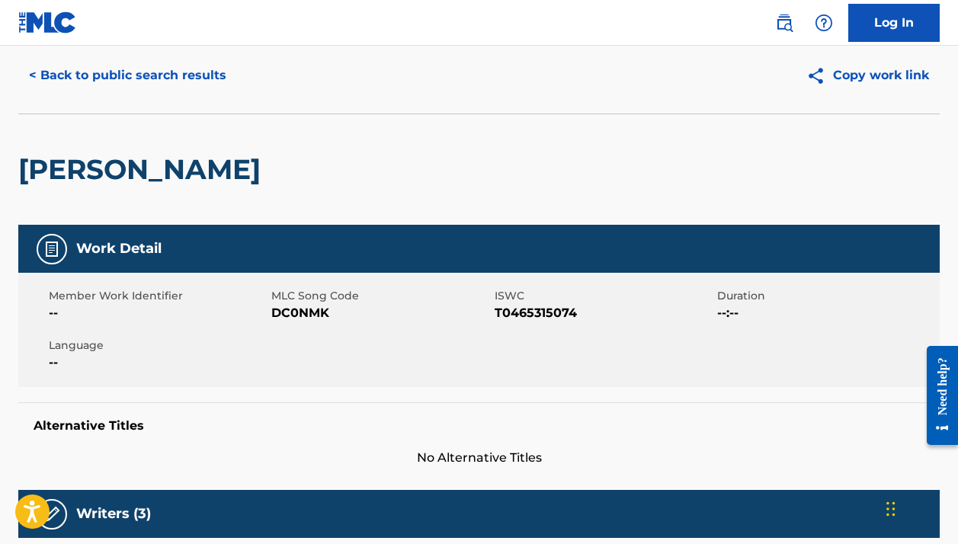
click at [303, 311] on span "DC0NMK" at bounding box center [380, 313] width 219 height 18
copy span "DC0NMK"
click at [189, 86] on button "< Back to public search results" at bounding box center [127, 75] width 219 height 38
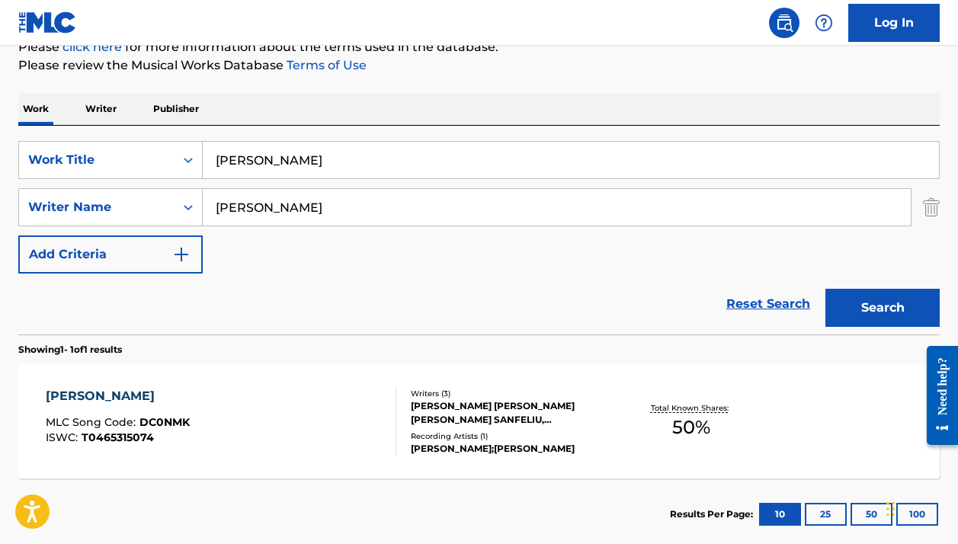
click at [256, 174] on input "[PERSON_NAME]" at bounding box center [571, 160] width 736 height 37
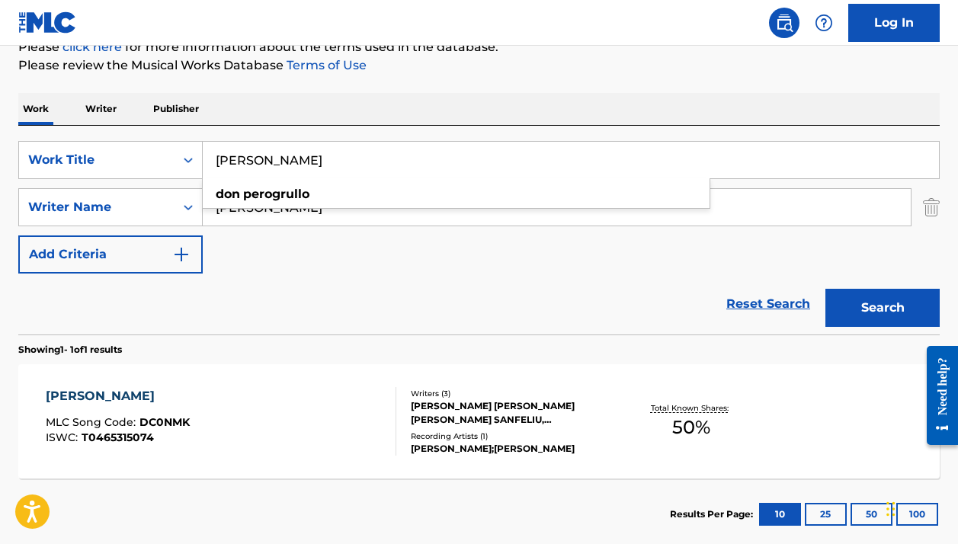
paste input "PISTACHIT"
type input "PISTACHITO"
click at [621, 87] on div "The MLC Public Work Search The accuracy and completeness of The MLC's data is d…" at bounding box center [479, 218] width 958 height 665
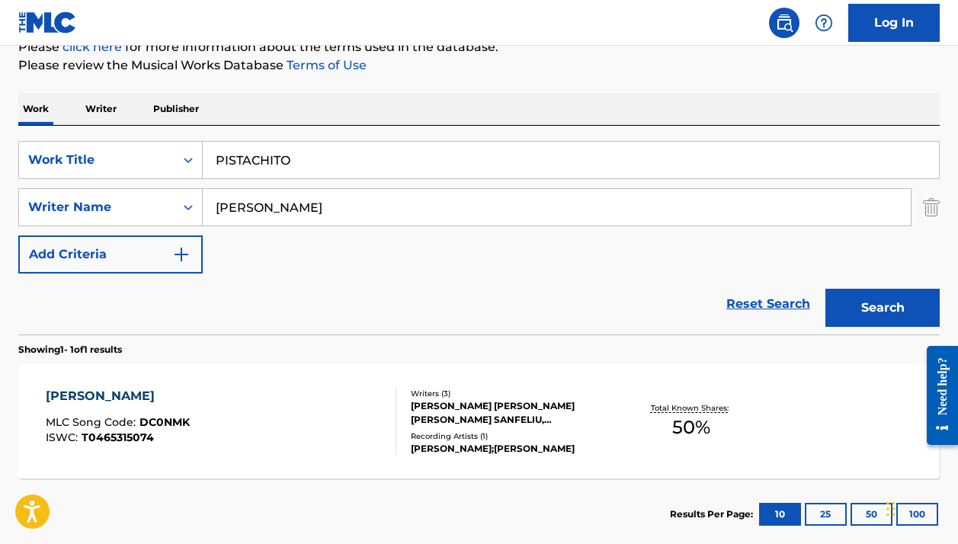
click at [844, 306] on button "Search" at bounding box center [882, 308] width 114 height 38
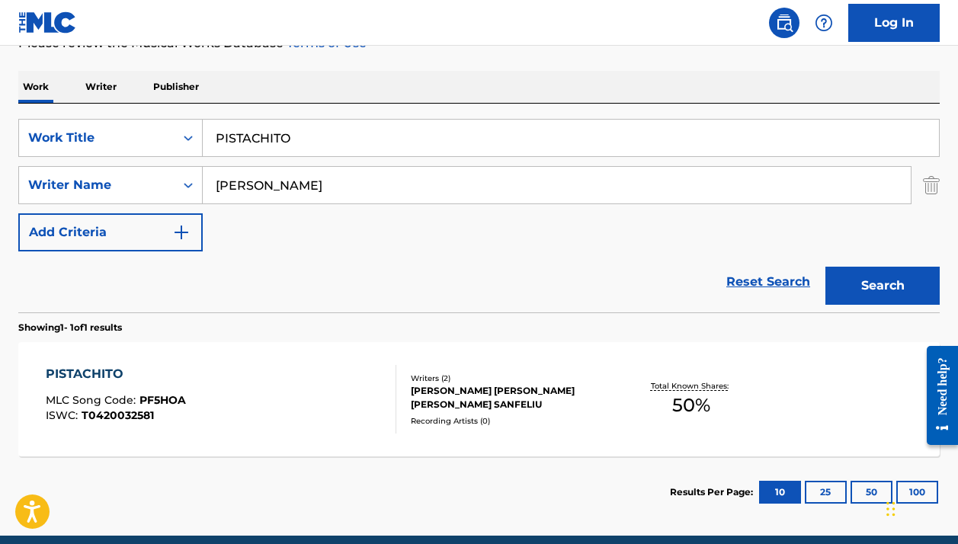
scroll to position [251, 0]
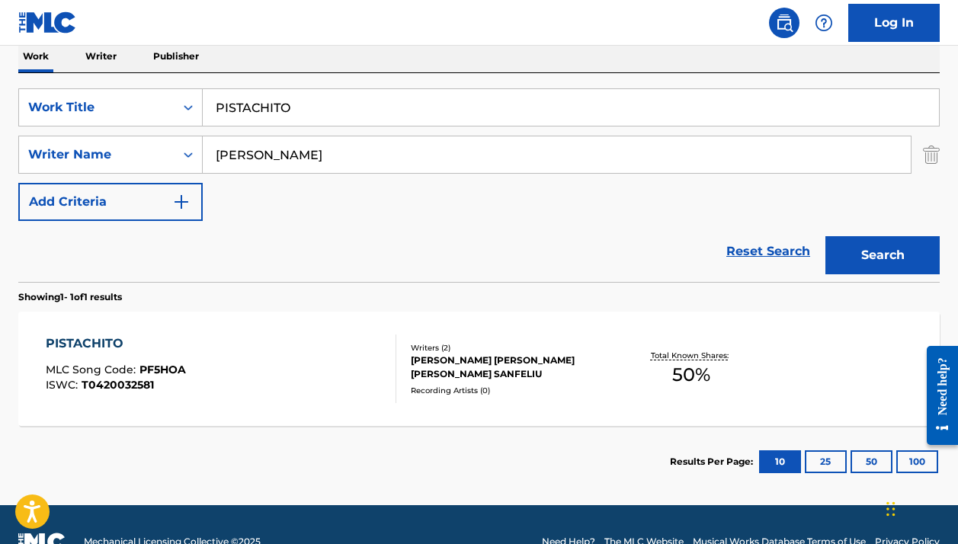
click at [360, 382] on div "PISTACHITO MLC Song Code : PF5HOA ISWC : T0420032581" at bounding box center [221, 369] width 350 height 69
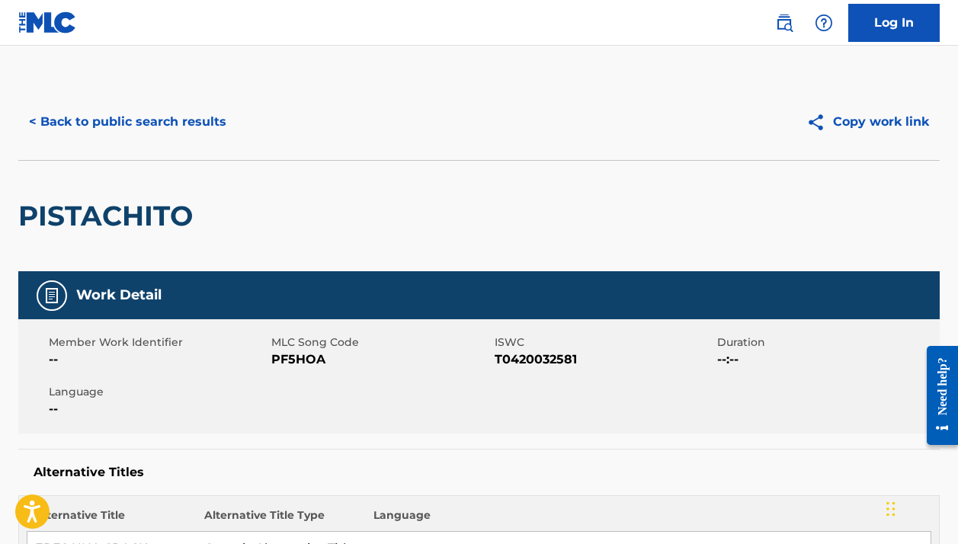
click at [289, 362] on span "PF5HOA" at bounding box center [380, 360] width 219 height 18
copy span "PF5HOA"
